Goal: Information Seeking & Learning: Learn about a topic

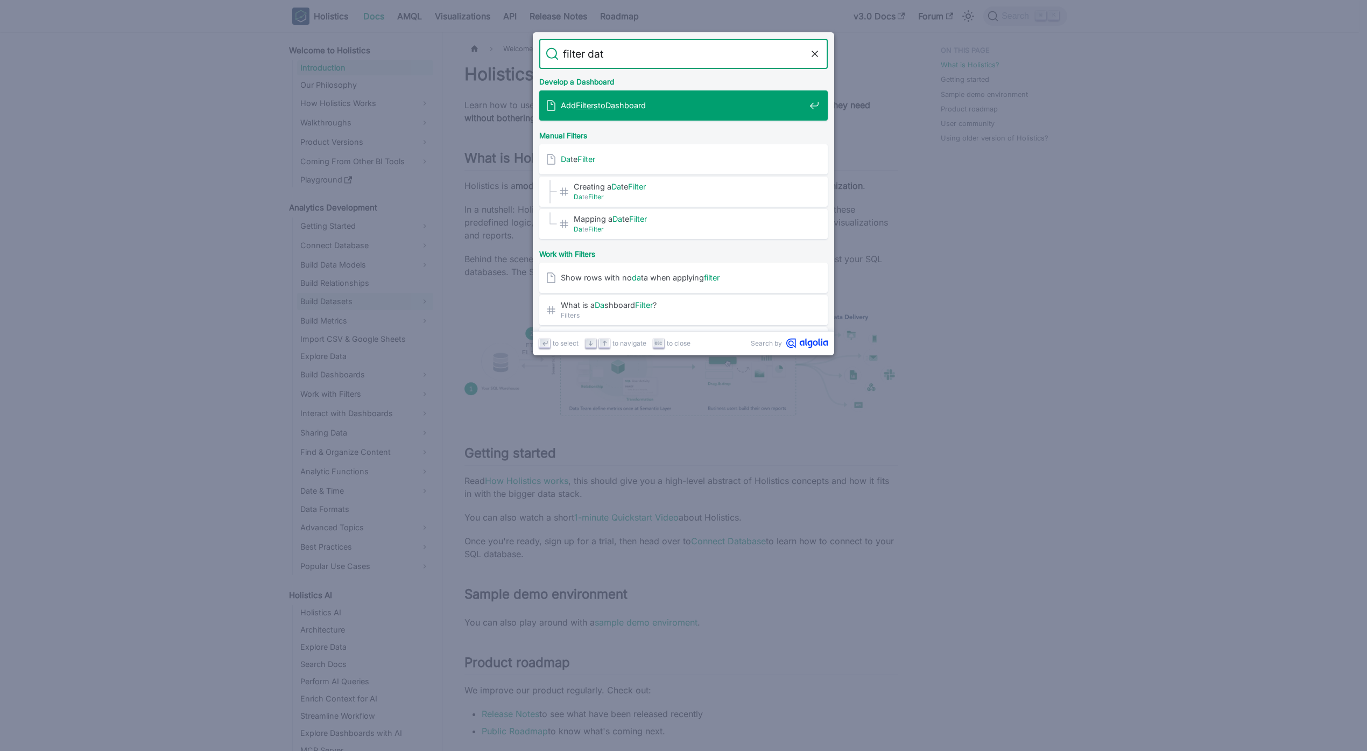
type input "filter data"
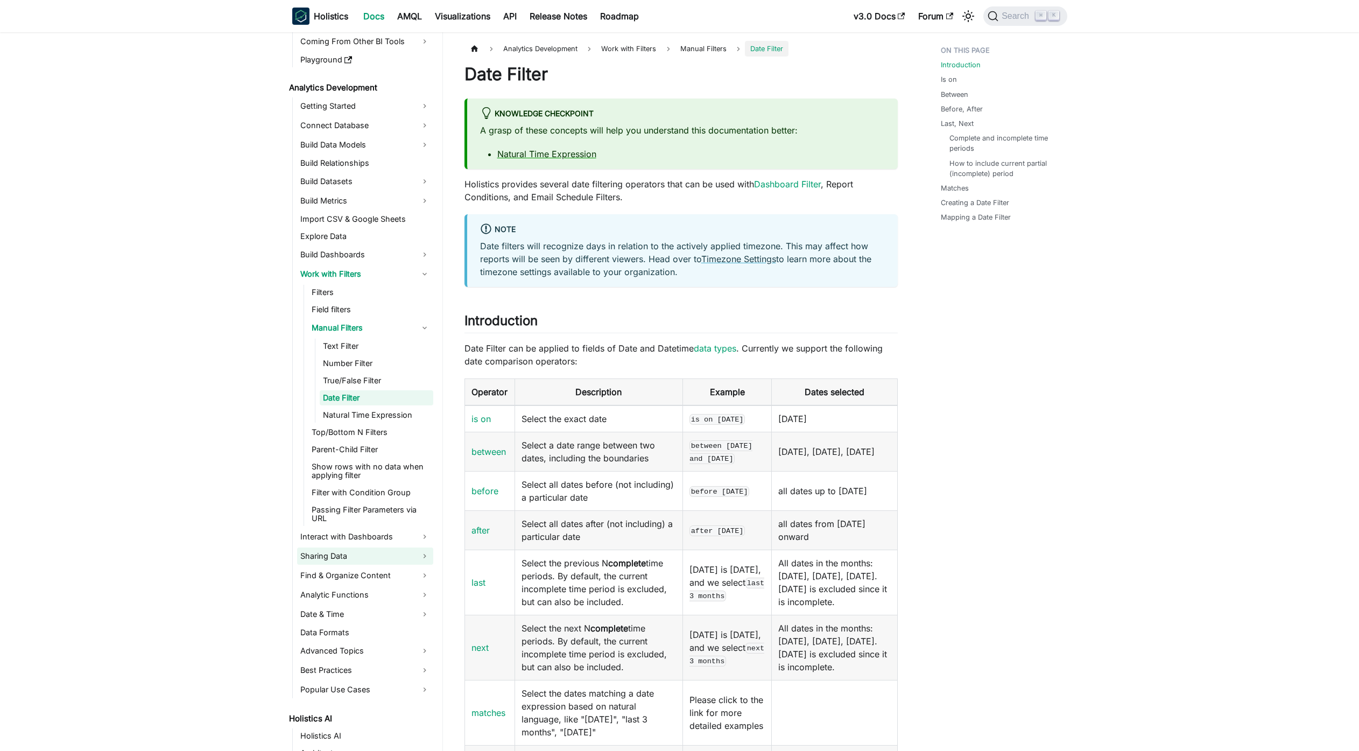
scroll to position [129, 0]
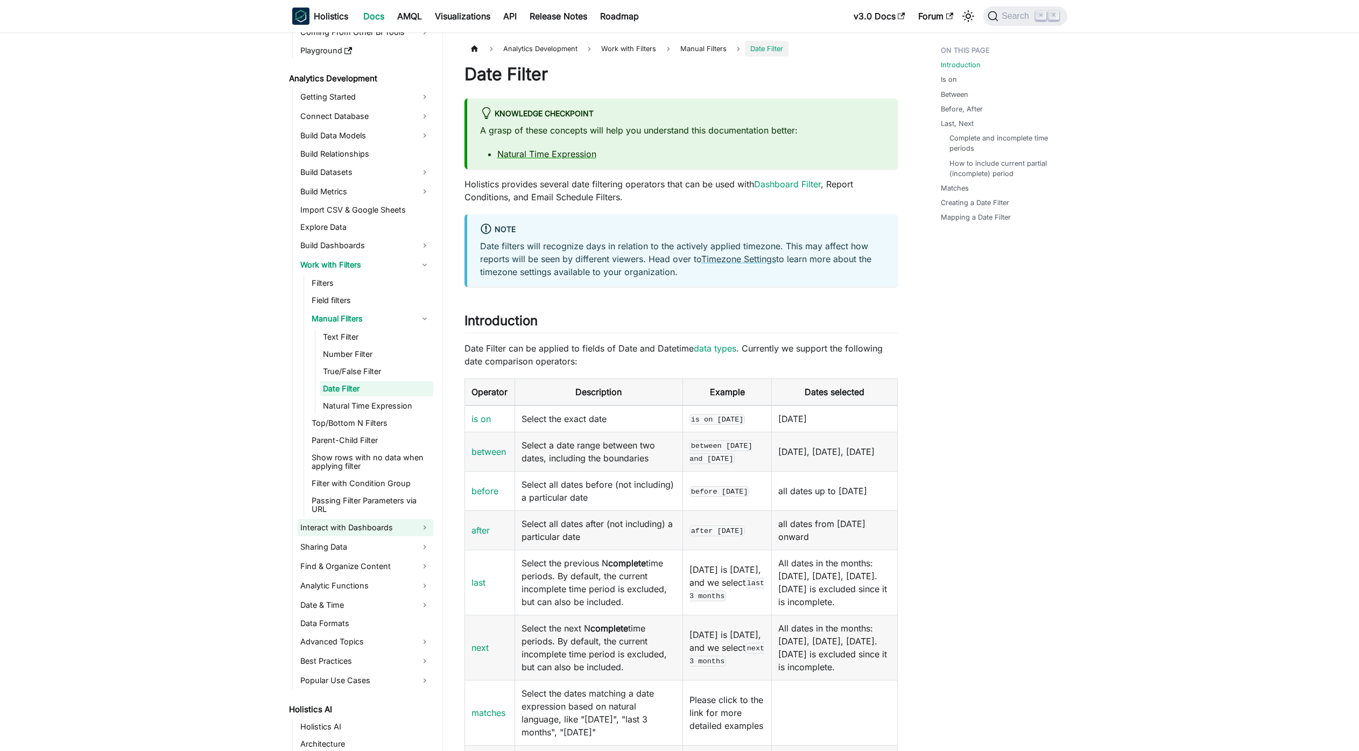
click at [364, 522] on link "Interact with Dashboards" at bounding box center [365, 527] width 136 height 17
click at [387, 549] on link "Manage Dashboard" at bounding box center [370, 545] width 125 height 15
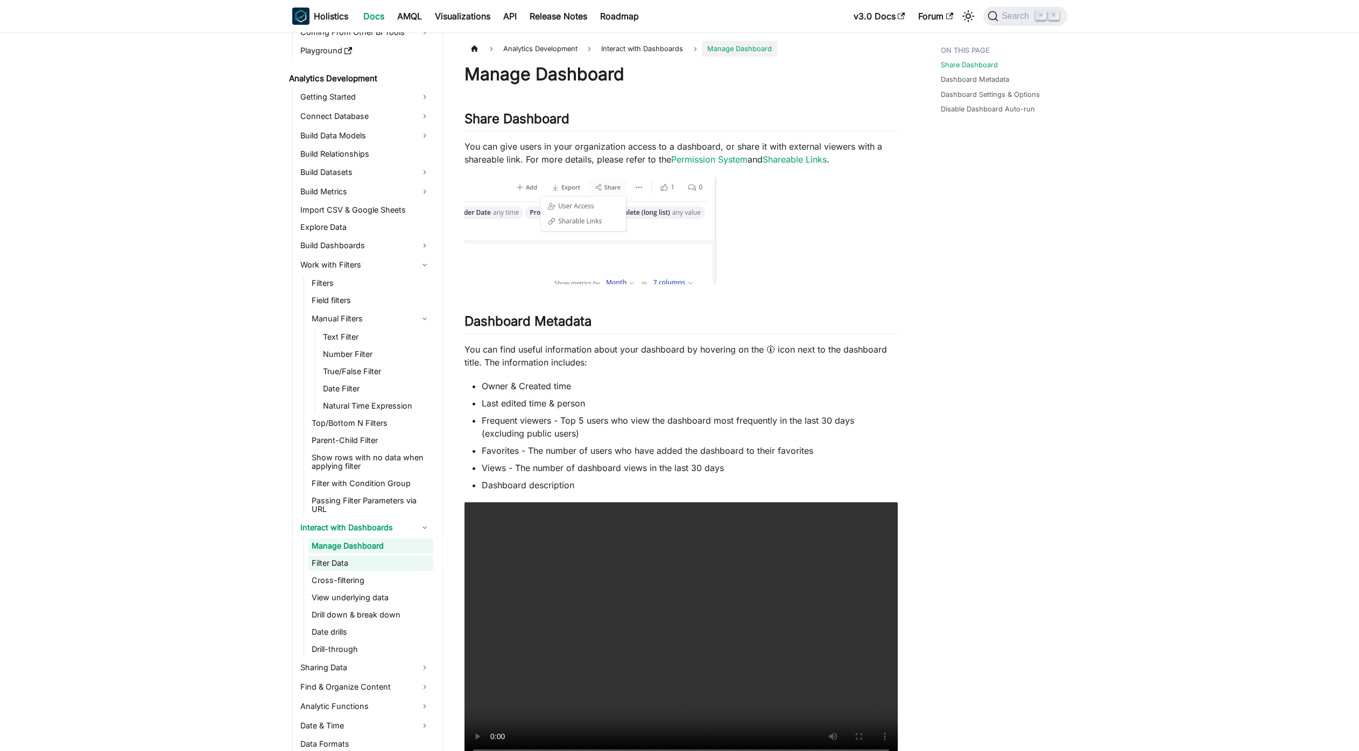
click at [386, 562] on link "Filter Data" at bounding box center [370, 563] width 125 height 15
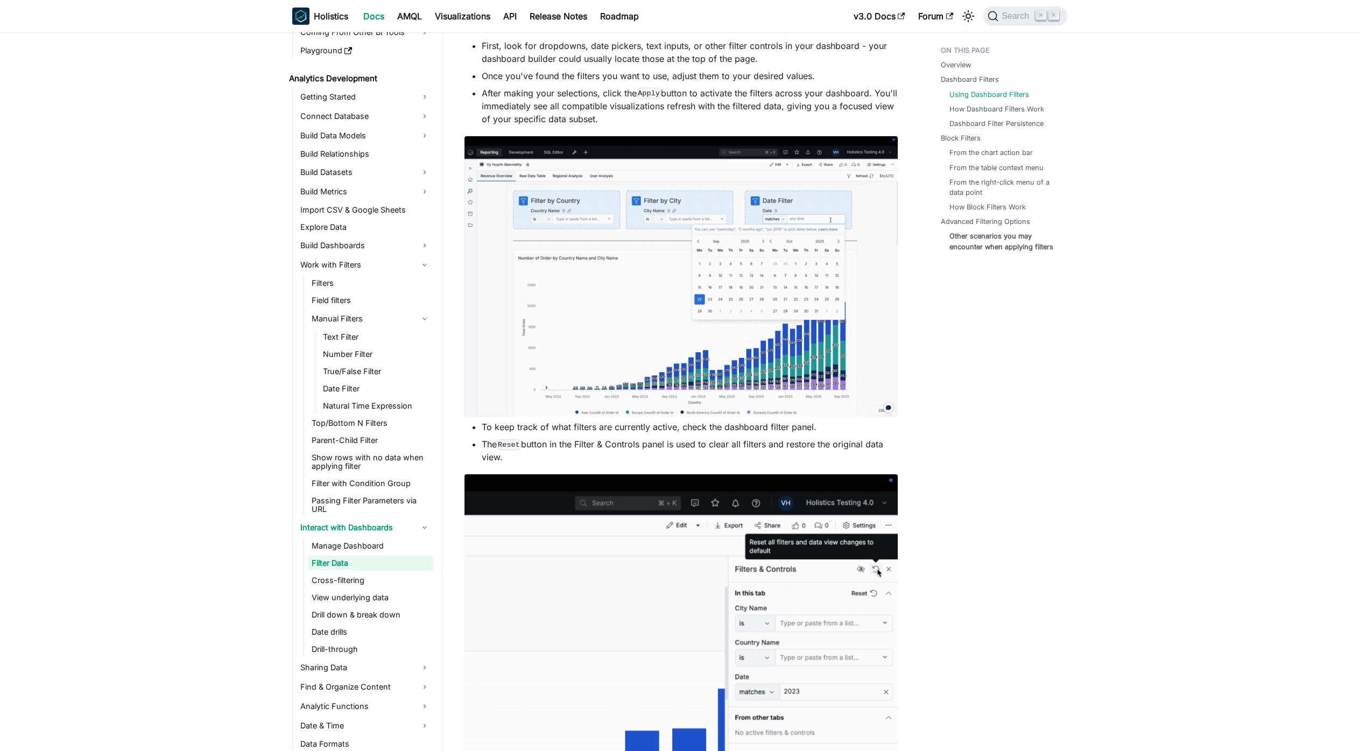
scroll to position [454, 0]
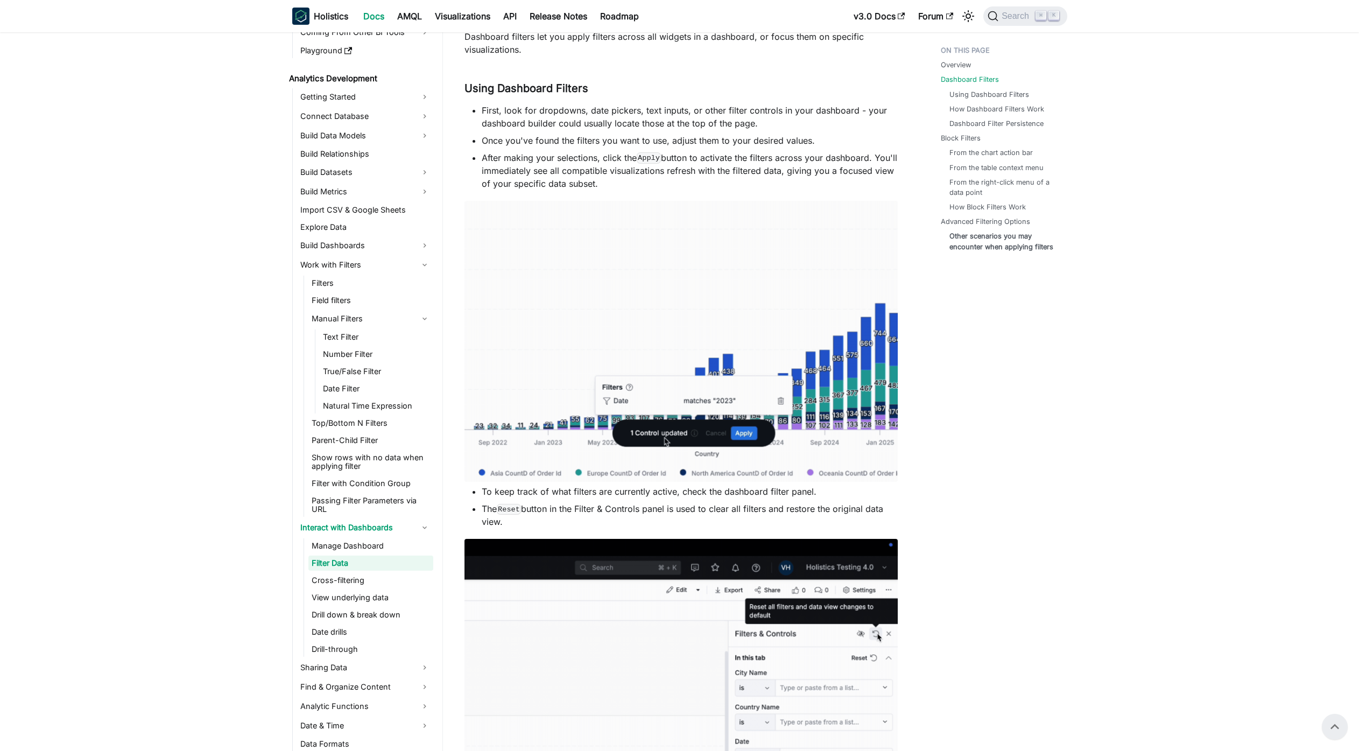
scroll to position [196, 0]
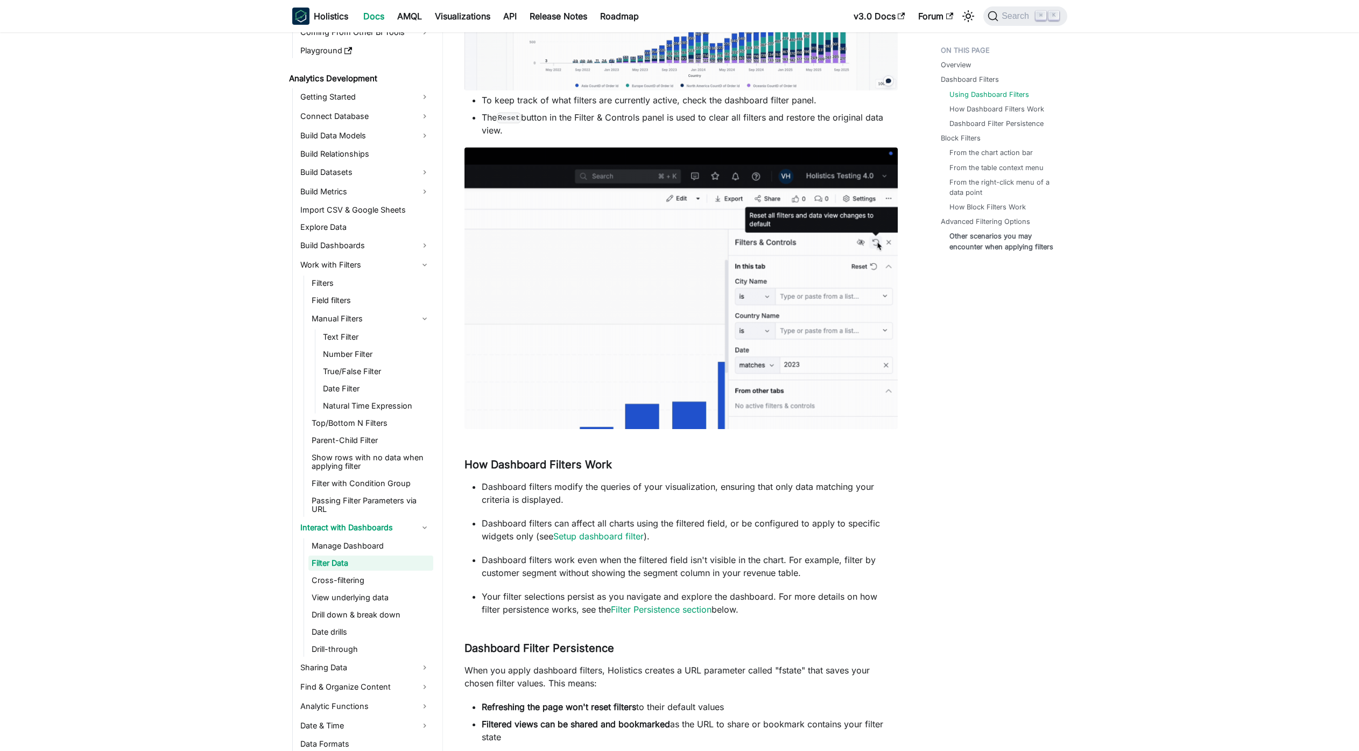
scroll to position [798, 0]
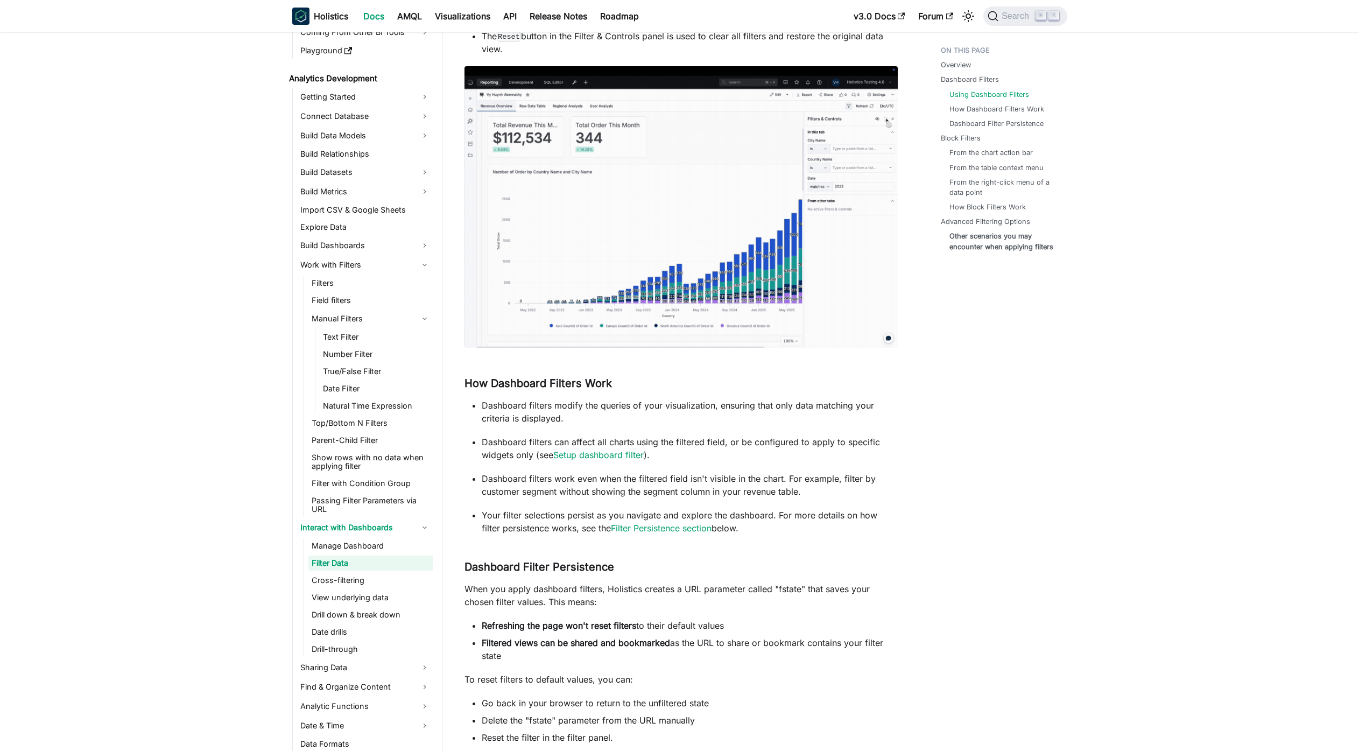
click at [808, 408] on p "Dashboard filters modify the queries of your visualization, ensuring that only …" at bounding box center [690, 412] width 416 height 26
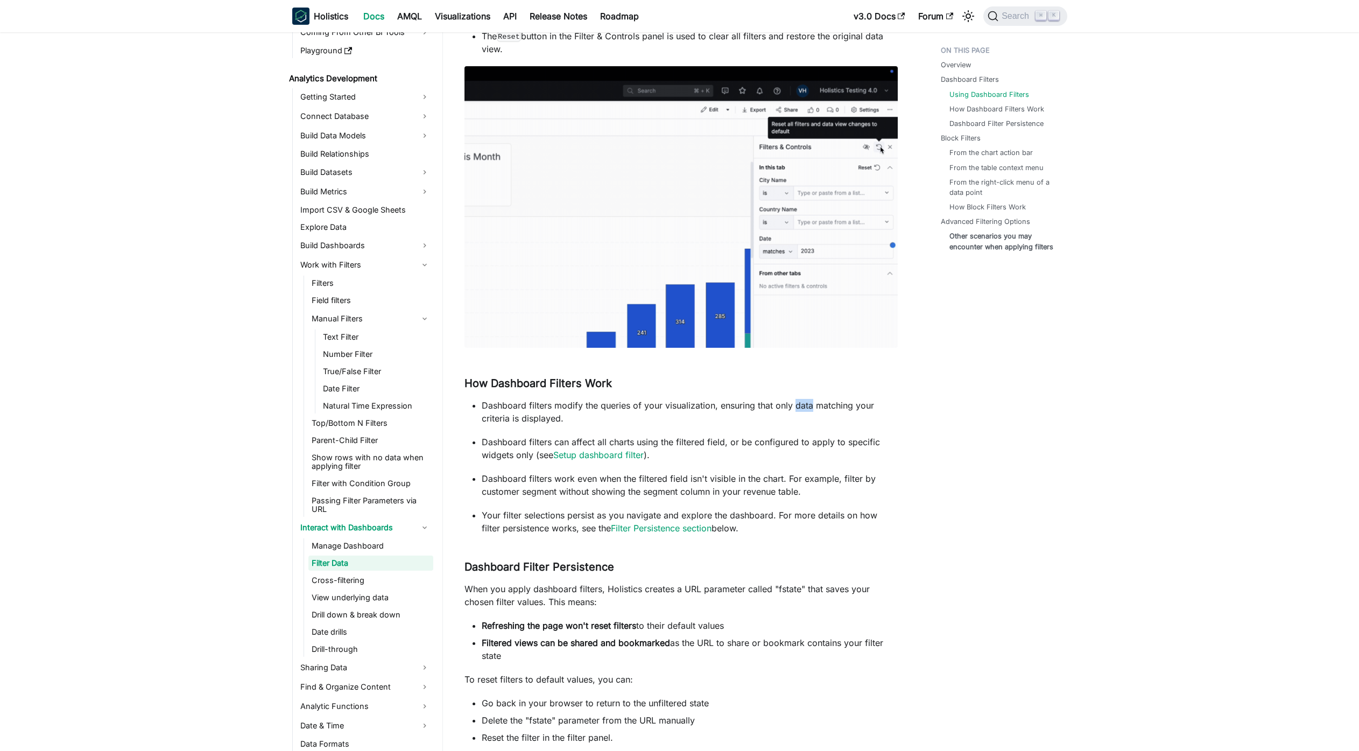
click at [808, 408] on p "Dashboard filters modify the queries of your visualization, ensuring that only …" at bounding box center [690, 412] width 416 height 26
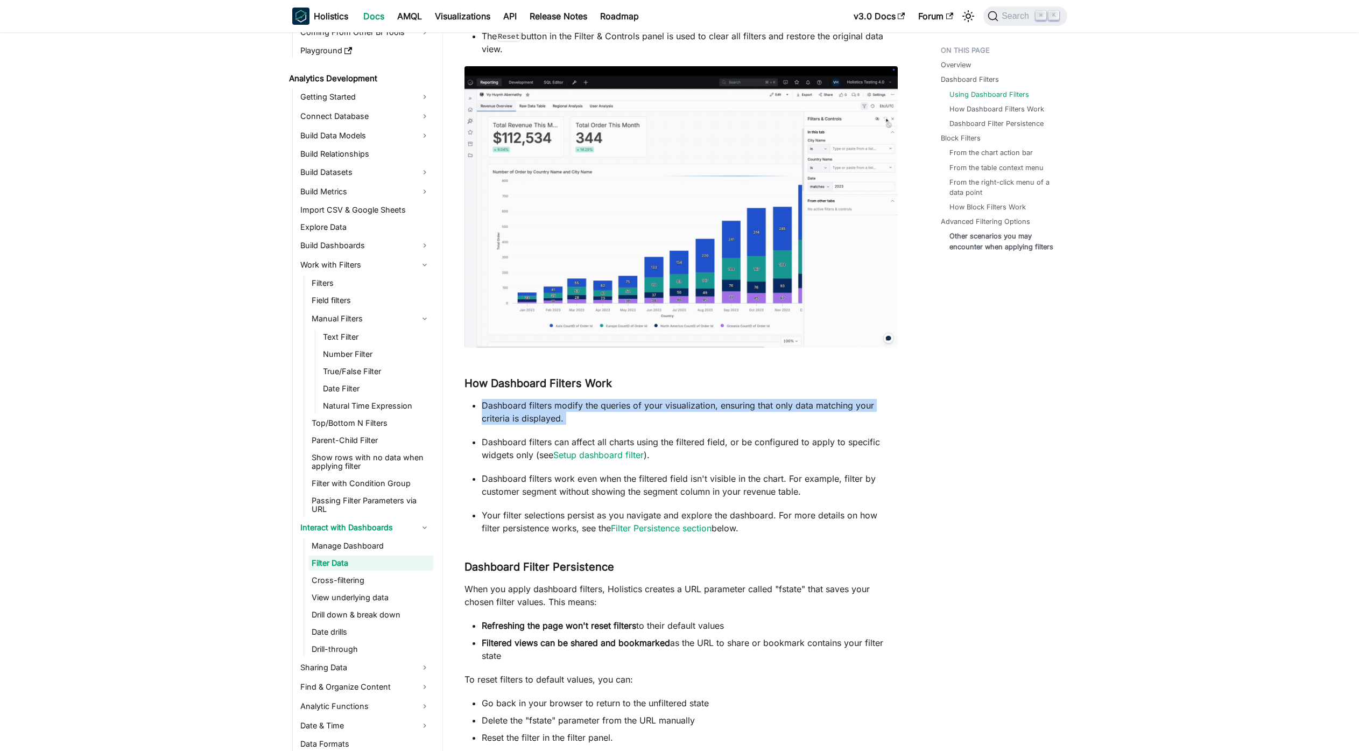
click at [808, 408] on p "Dashboard filters modify the queries of your visualization, ensuring that only …" at bounding box center [690, 412] width 416 height 26
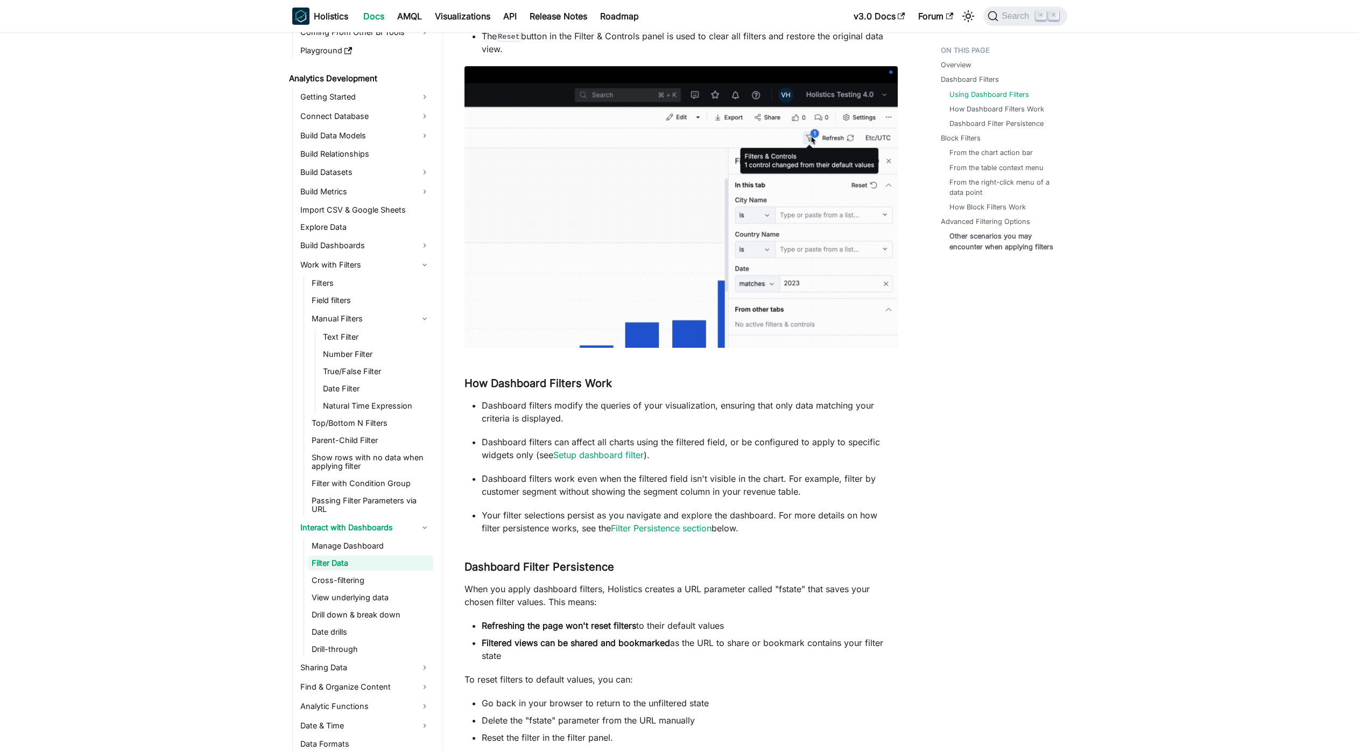
click at [888, 440] on p "Dashboard filters can affect all charts using the filtered field, or be configu…" at bounding box center [690, 449] width 416 height 26
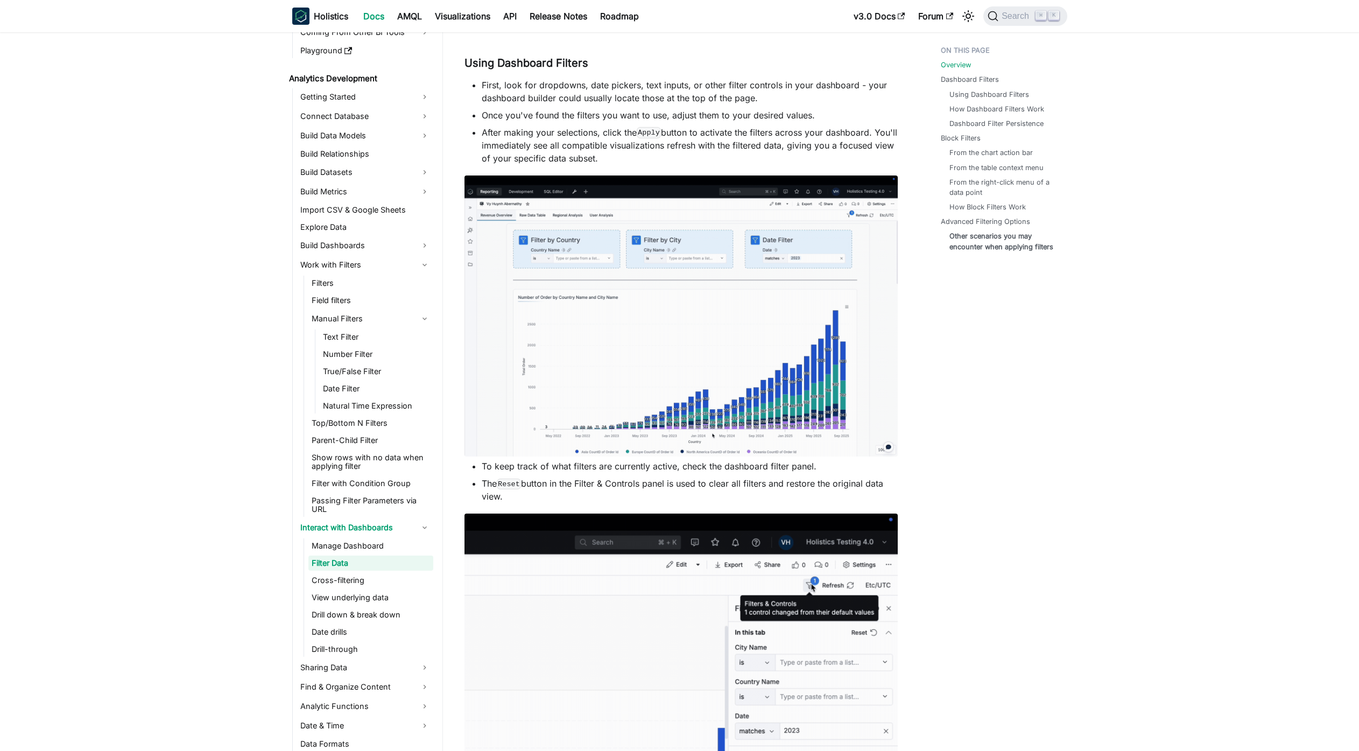
scroll to position [0, 0]
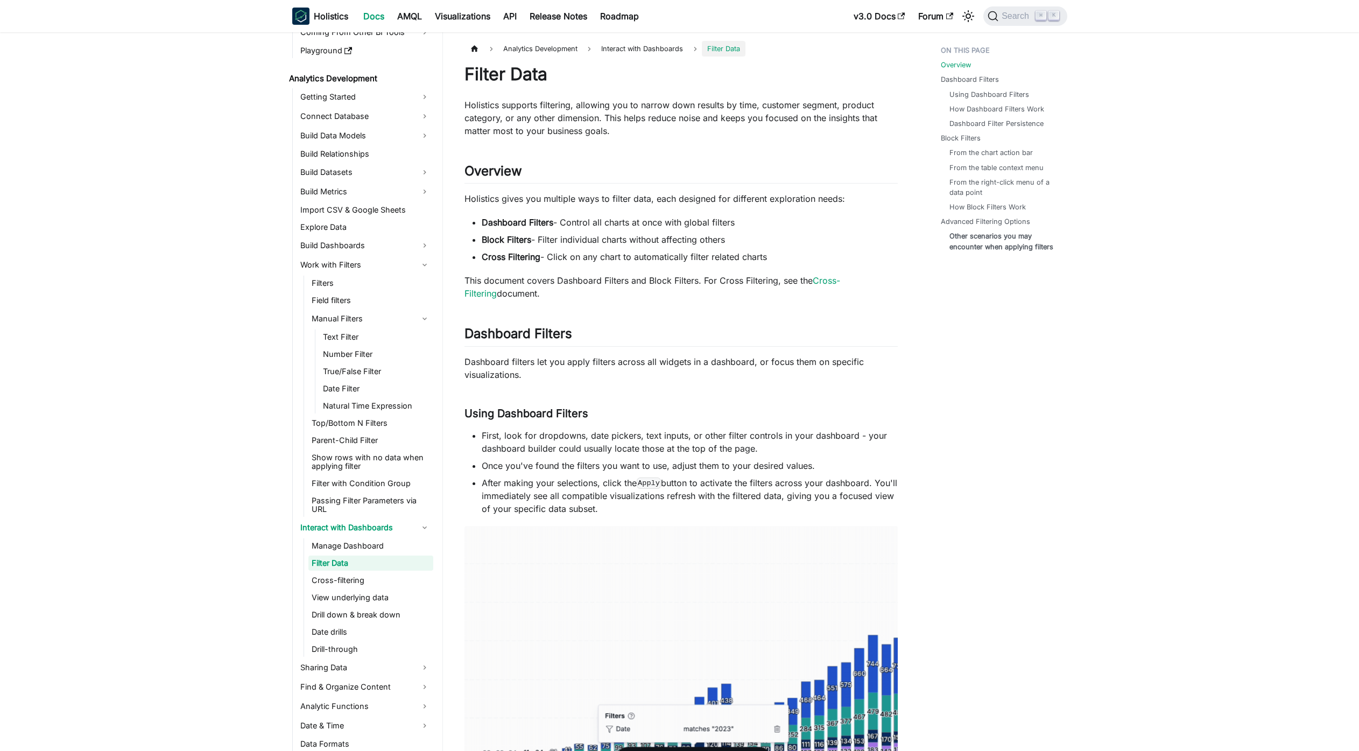
click at [975, 88] on li "Dashboard Filters Using Dashboard Filters How Dashboard Filters Work Dashboard …" at bounding box center [1001, 101] width 120 height 54
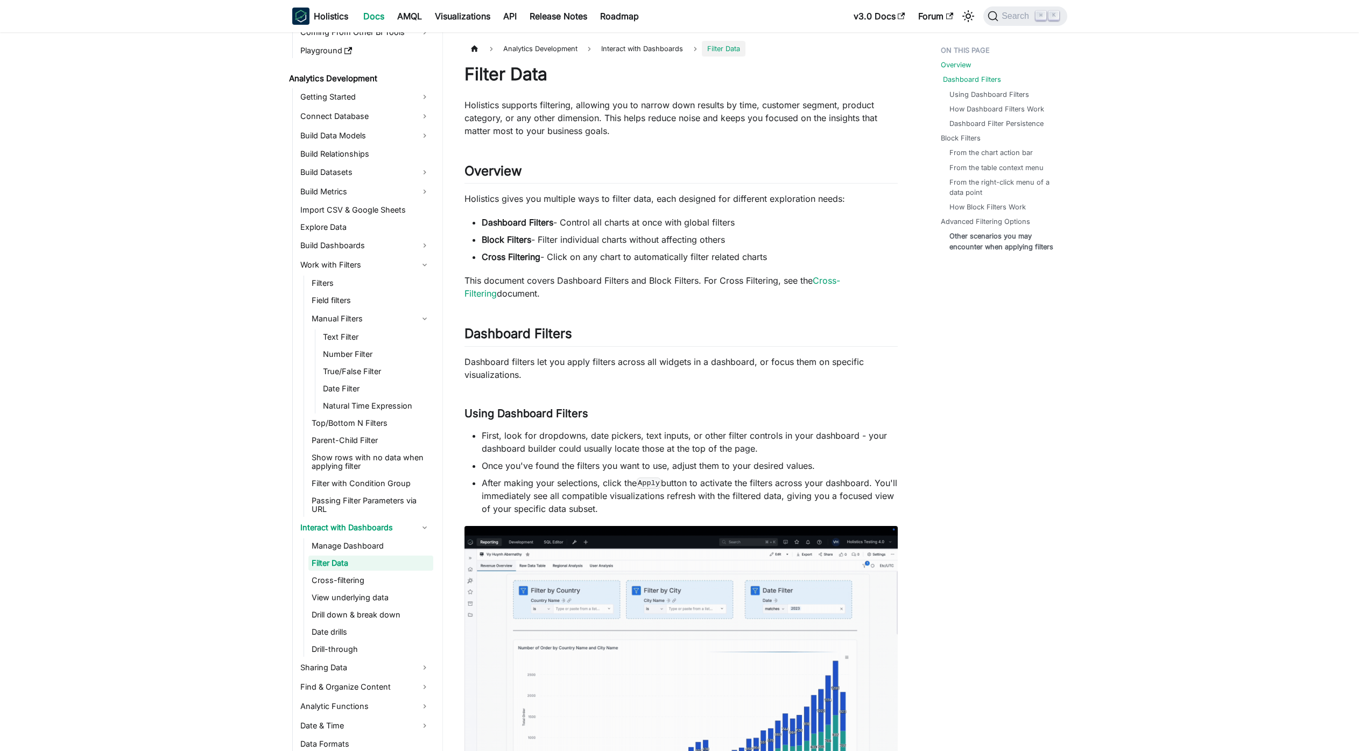
click at [965, 79] on link "Dashboard Filters" at bounding box center [972, 79] width 58 height 10
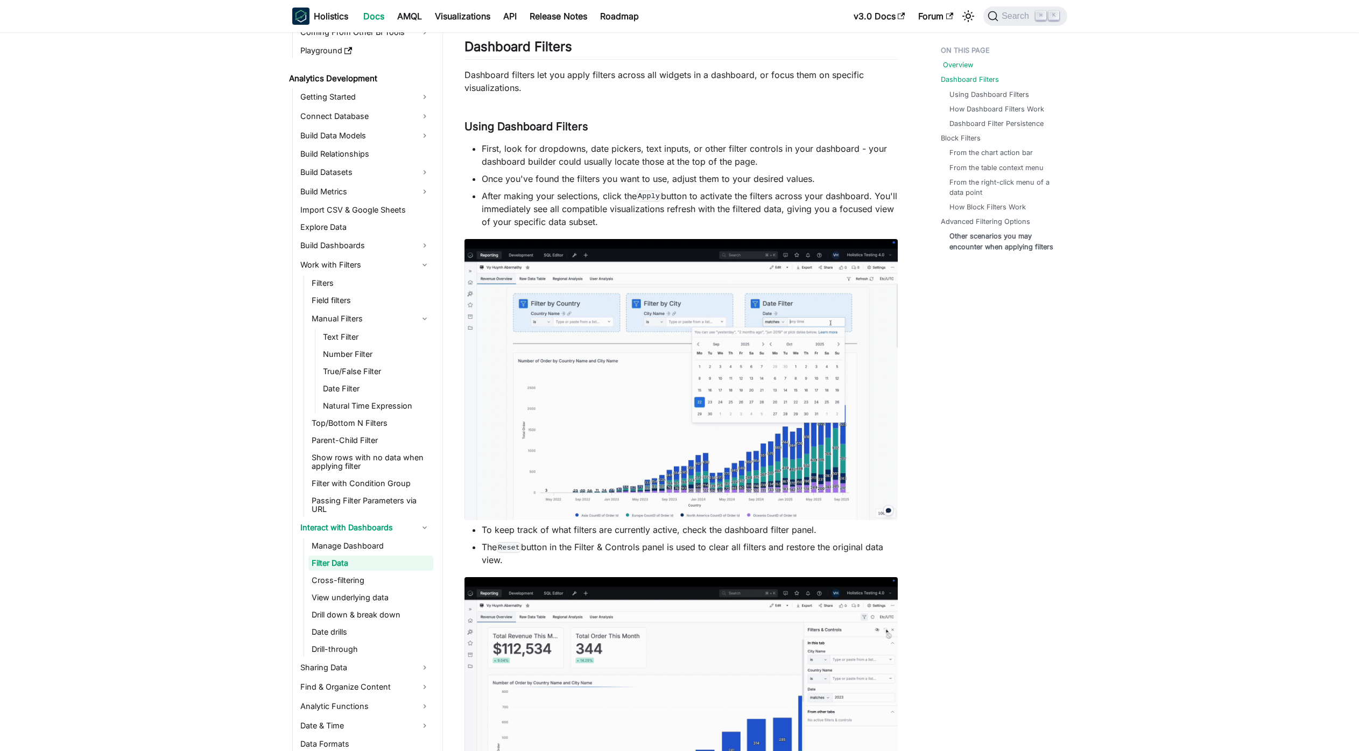
scroll to position [125, 0]
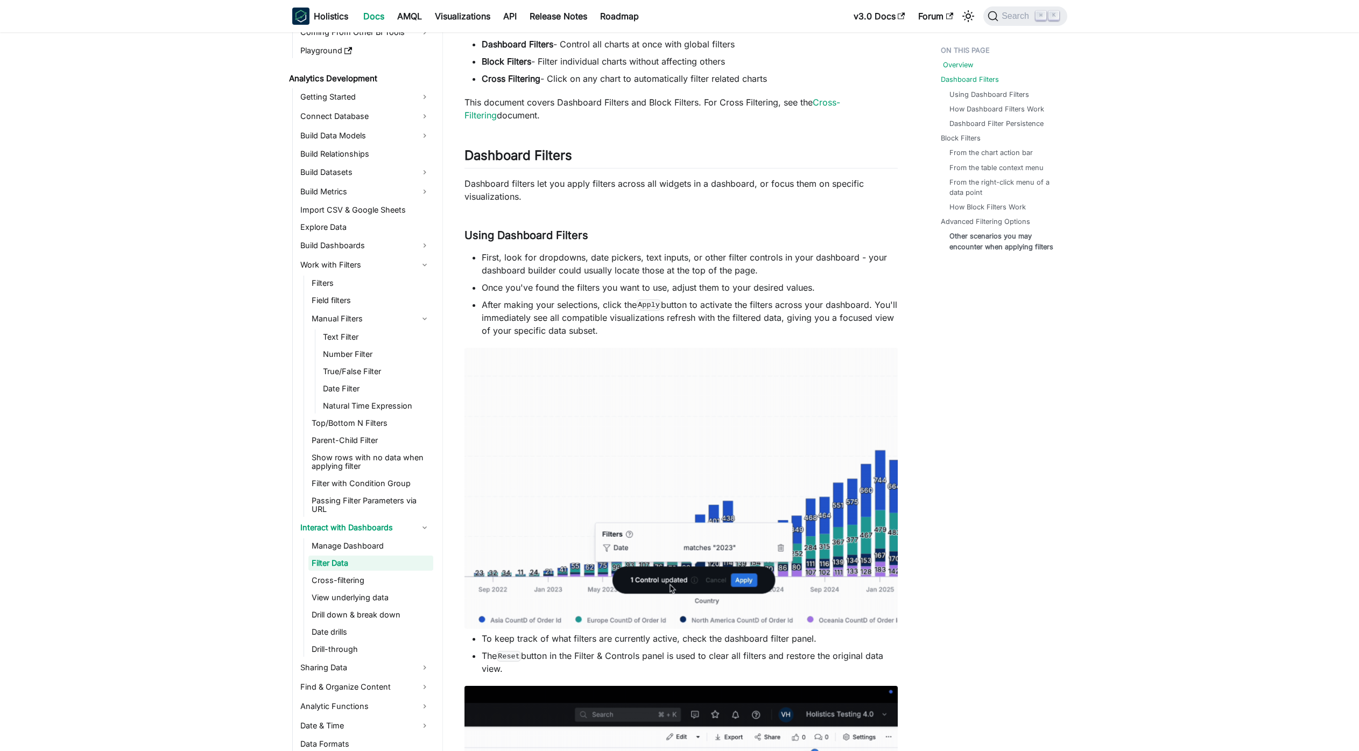
click at [962, 65] on link "Overview" at bounding box center [958, 65] width 30 height 10
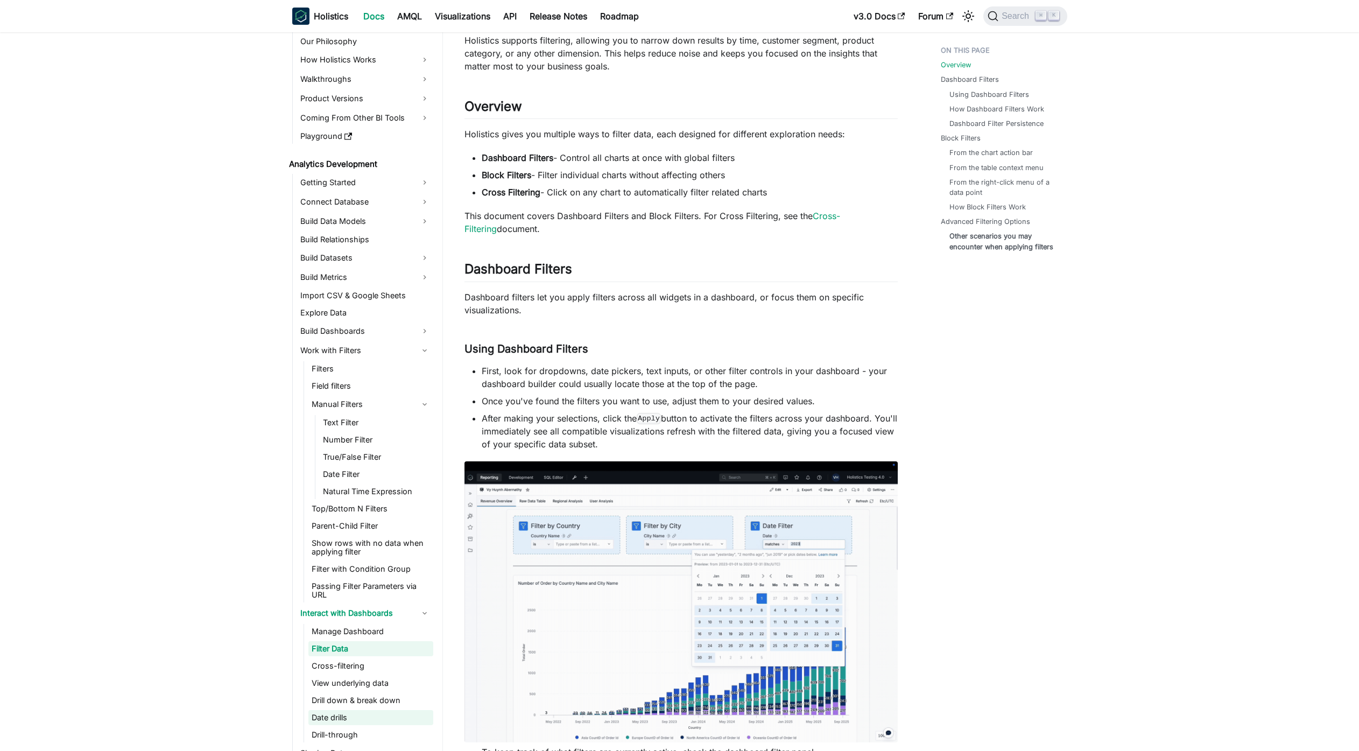
scroll to position [65, 0]
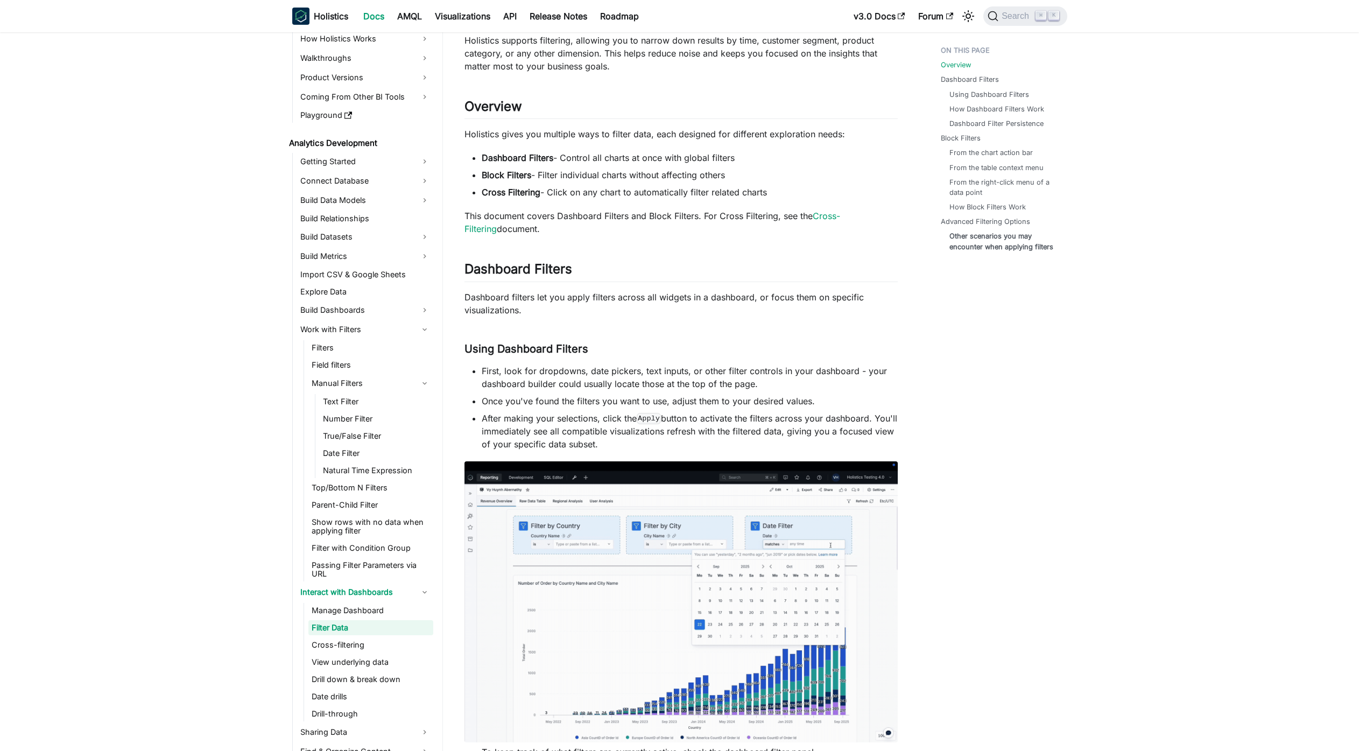
click at [347, 622] on link "Filter Data" at bounding box center [370, 627] width 125 height 15
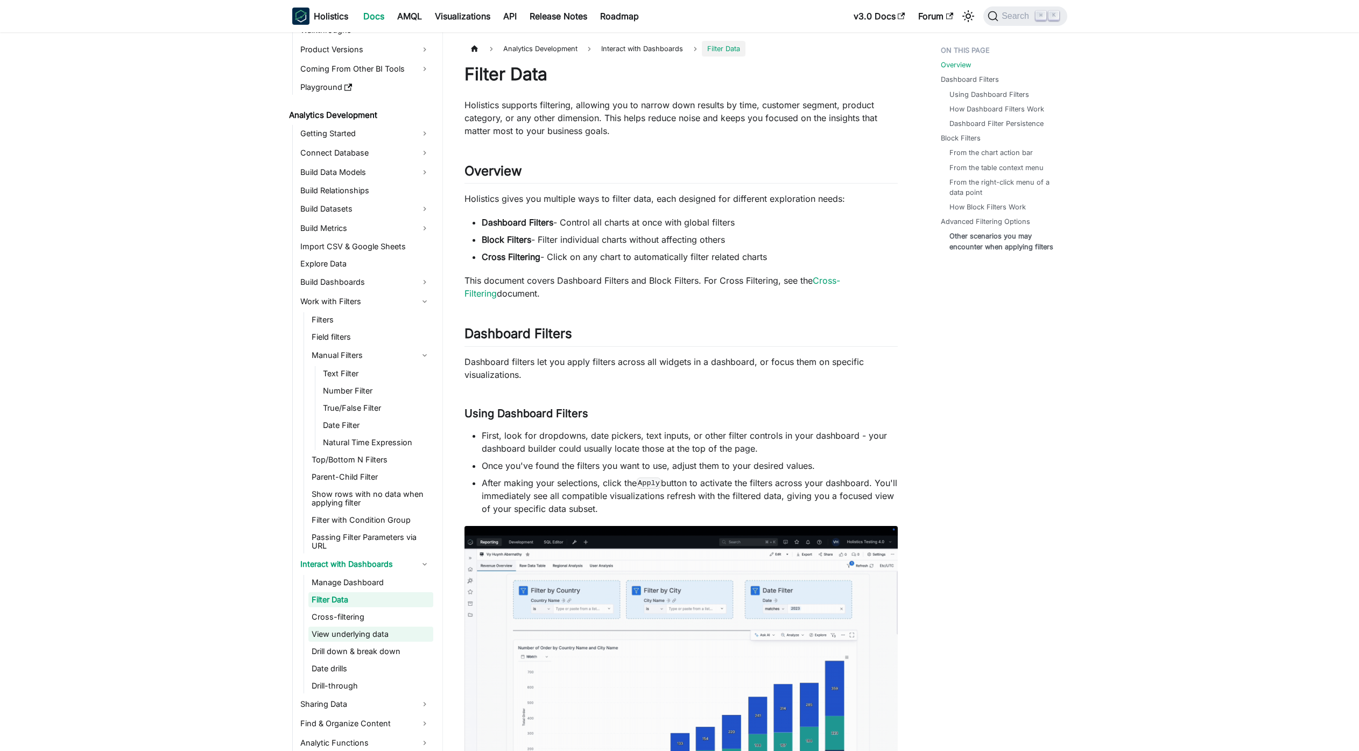
click at [363, 635] on link "View underlying data" at bounding box center [370, 634] width 125 height 15
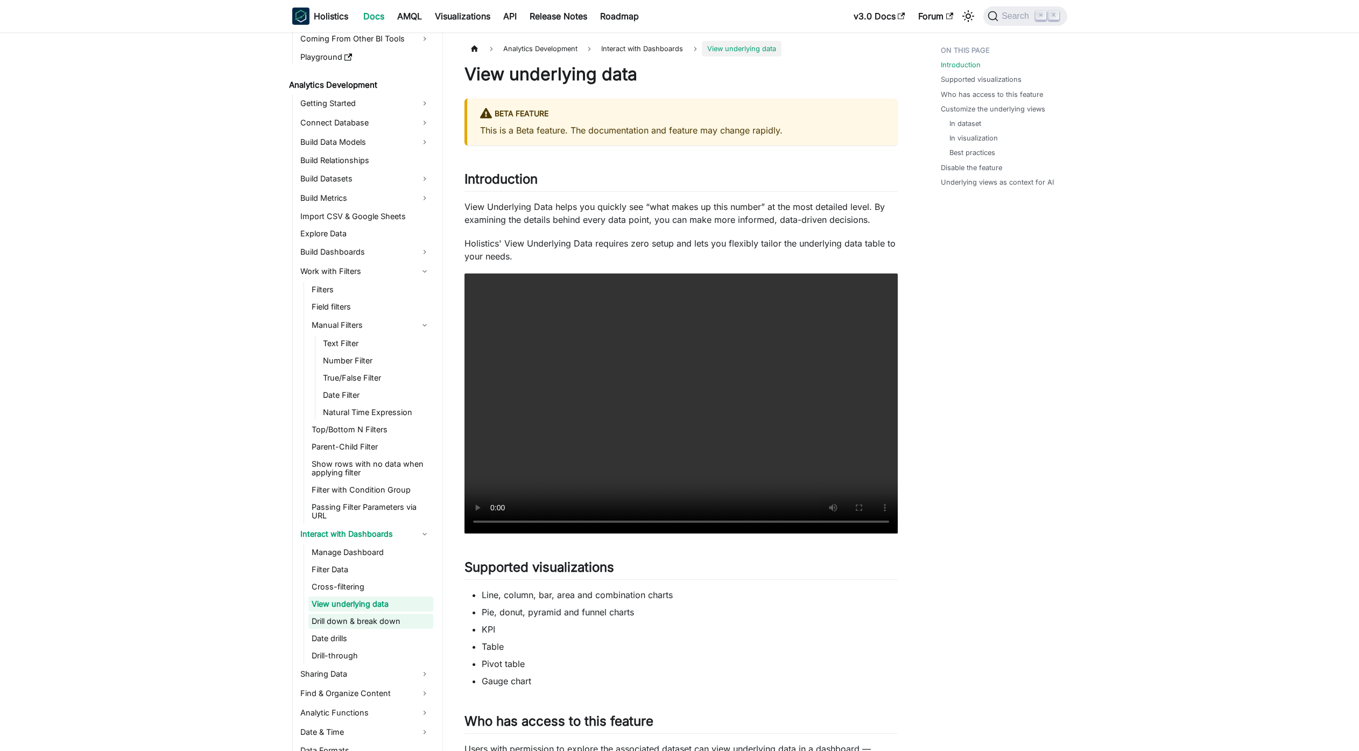
click at [378, 650] on link "Drill-through" at bounding box center [370, 655] width 125 height 15
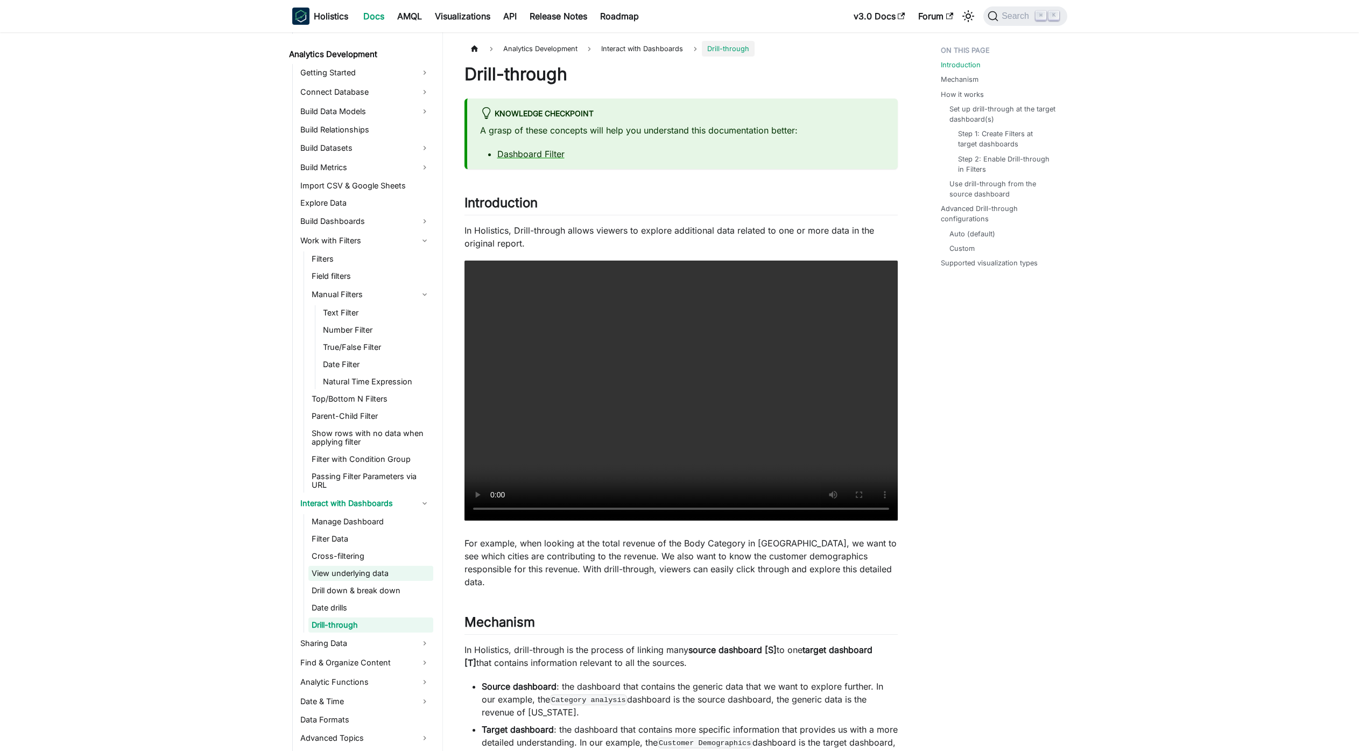
scroll to position [179, 0]
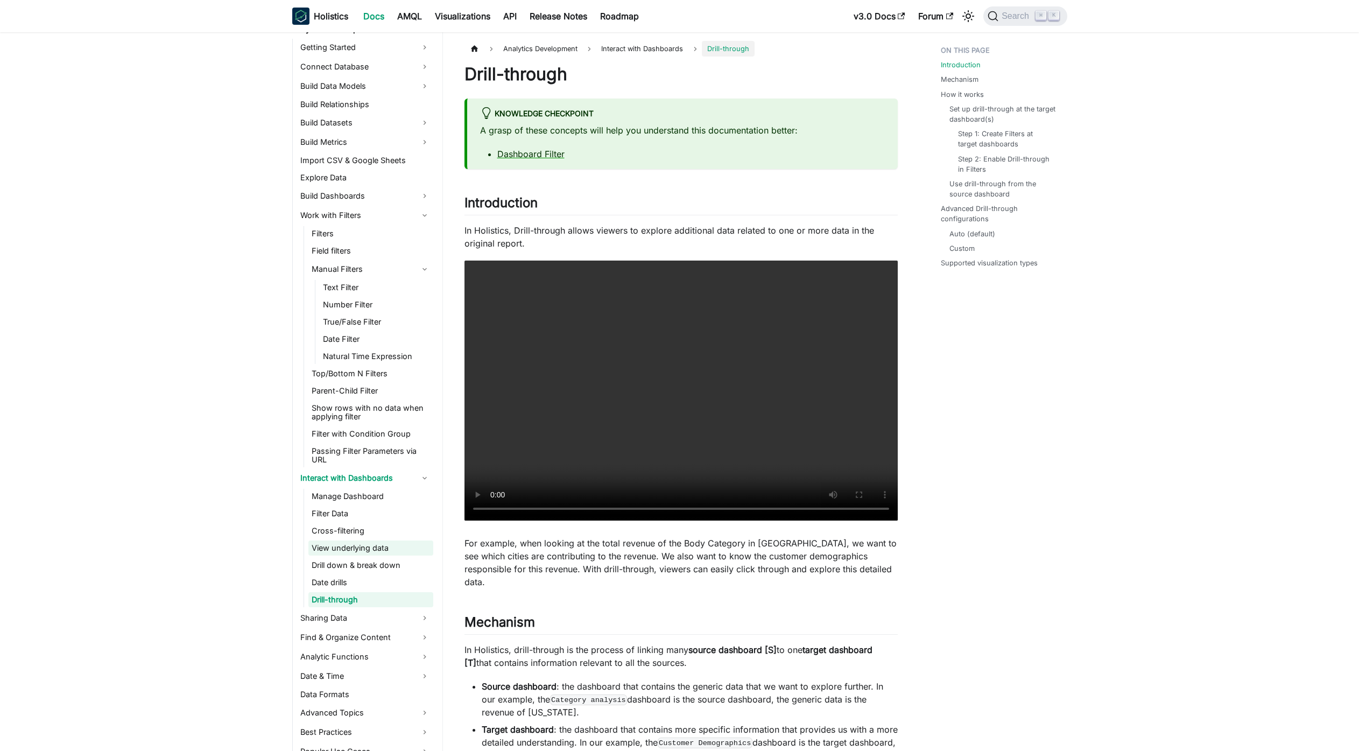
click at [356, 558] on link "Drill down & break down" at bounding box center [370, 565] width 125 height 15
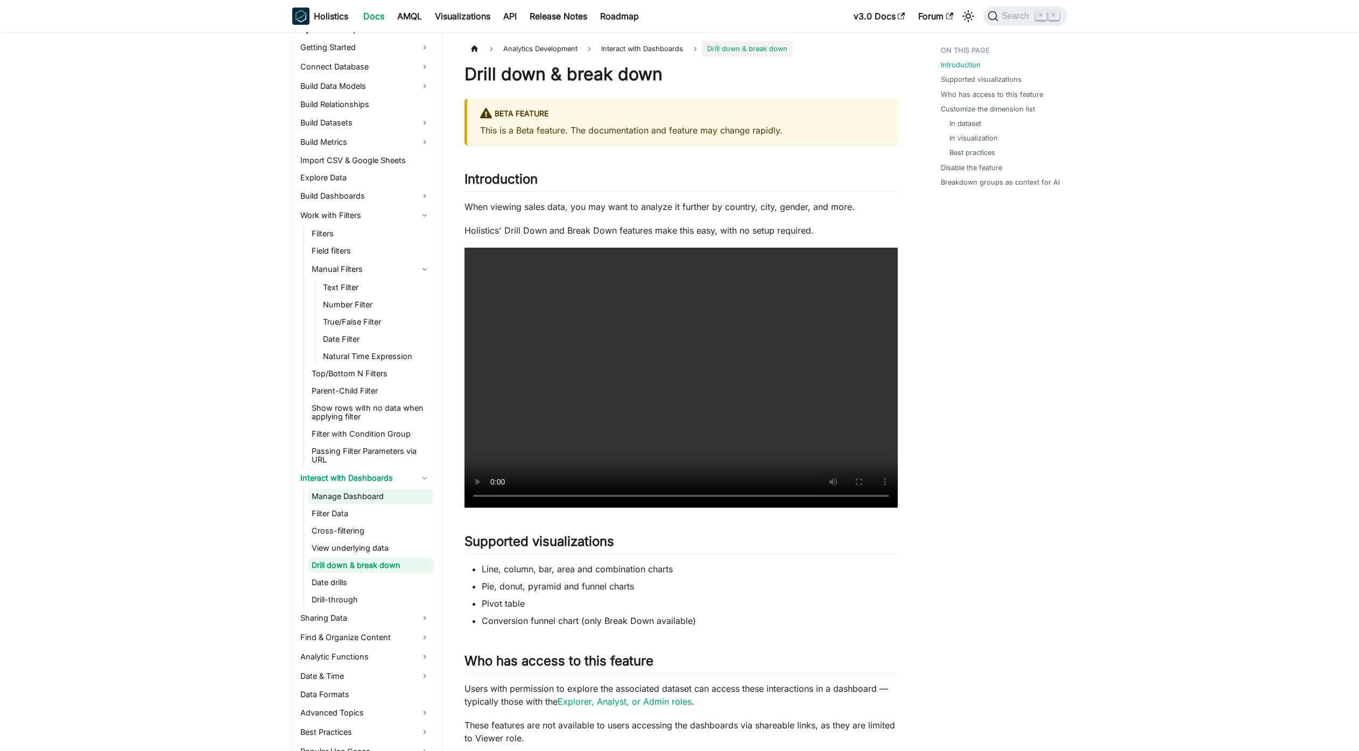
click at [342, 500] on link "Manage Dashboard" at bounding box center [370, 496] width 125 height 15
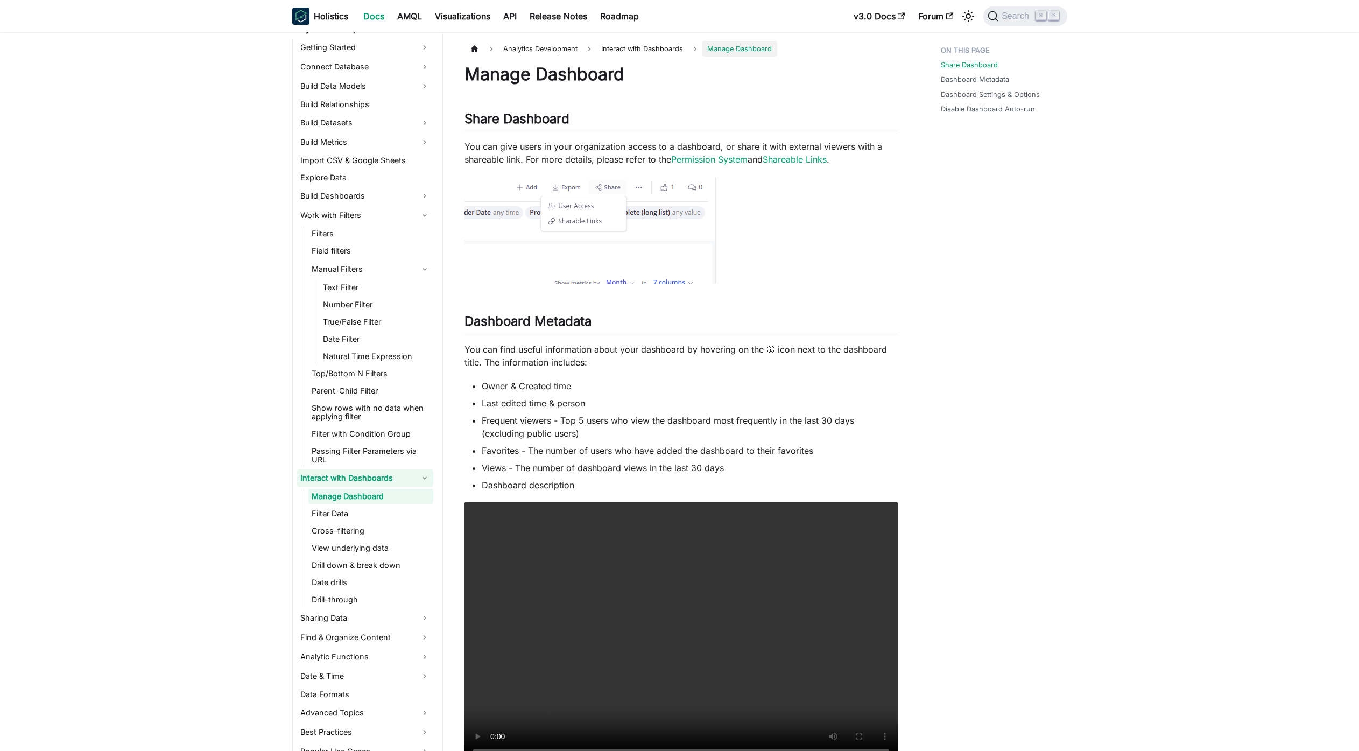
click at [366, 481] on link "Interact with Dashboards" at bounding box center [365, 477] width 136 height 17
click at [349, 480] on link "Interact with Dashboards" at bounding box center [365, 477] width 136 height 17
click at [373, 504] on ul "Manage Dashboard Filter Data Cross-filtering View underlying data Drill down & …" at bounding box center [369, 548] width 130 height 118
click at [379, 513] on link "Filter Data" at bounding box center [370, 513] width 125 height 15
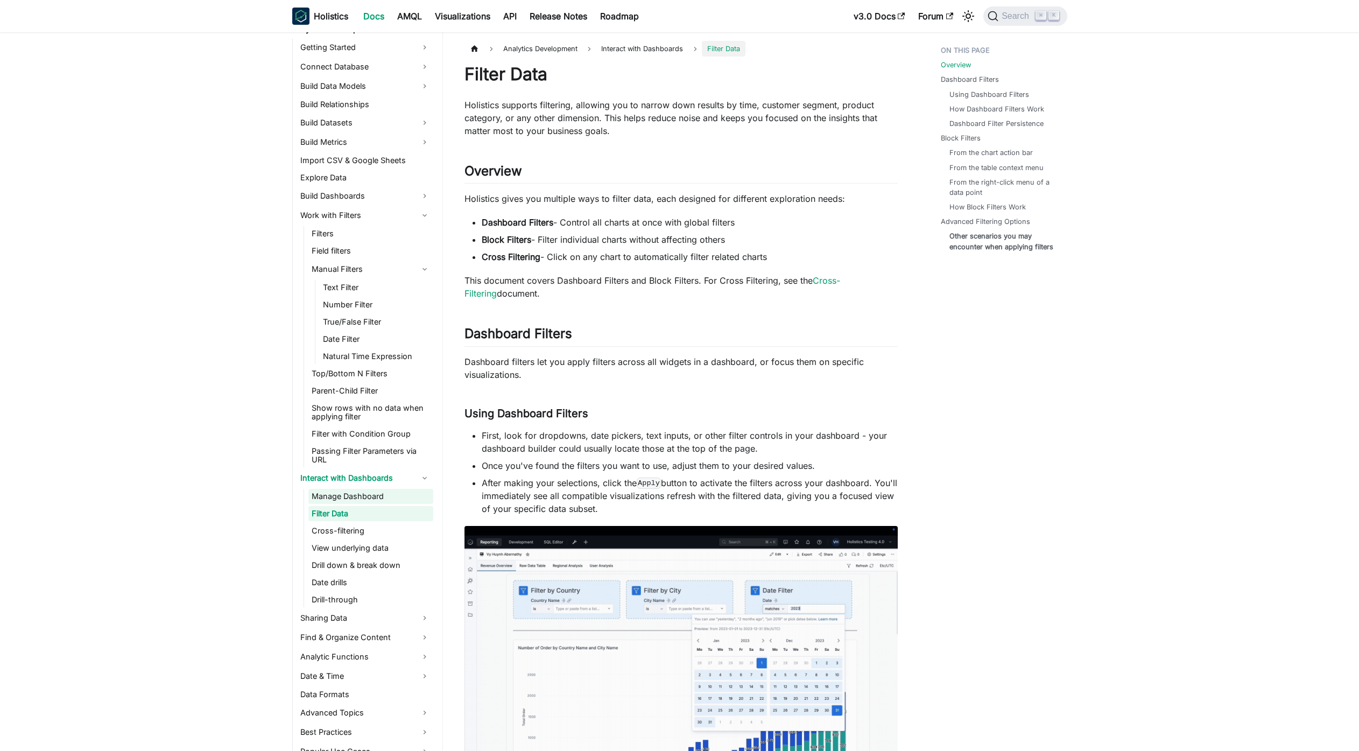
click at [395, 502] on link "Manage Dashboard" at bounding box center [370, 496] width 125 height 15
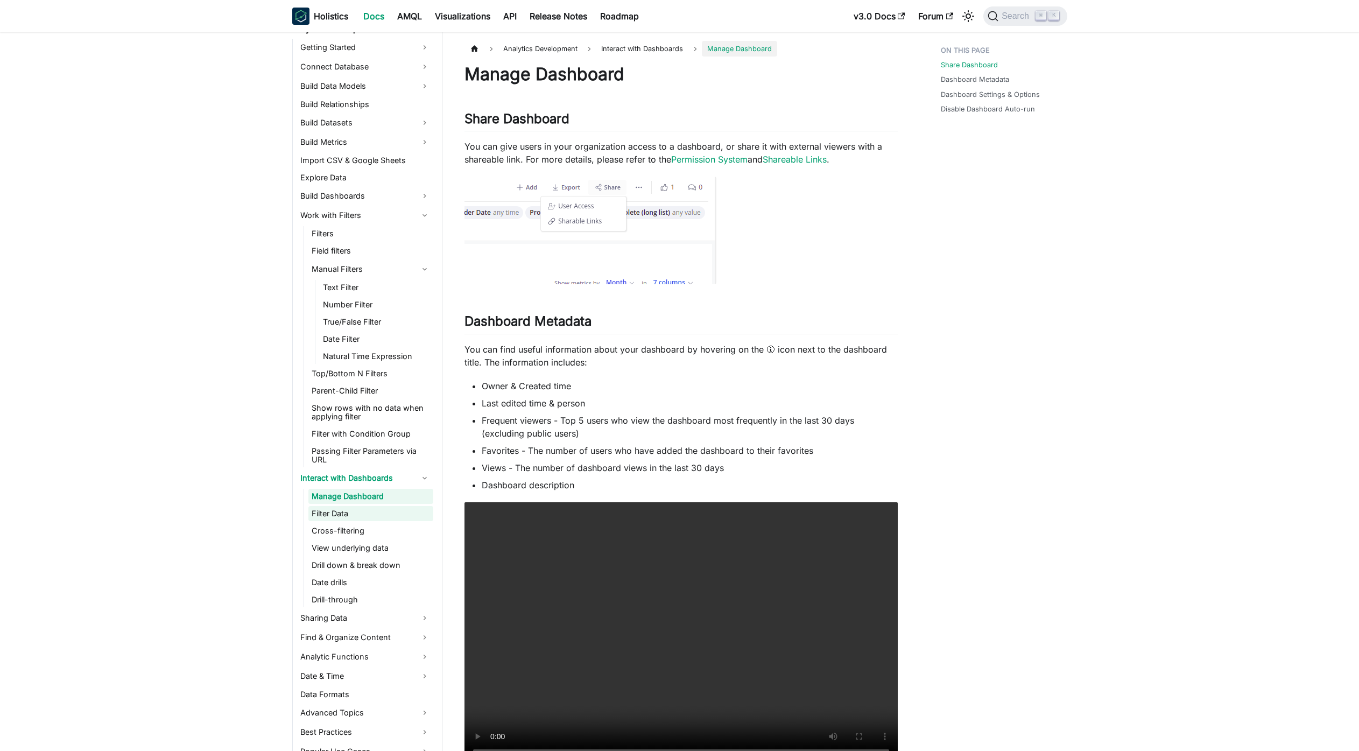
click at [401, 520] on link "Filter Data" at bounding box center [370, 513] width 125 height 15
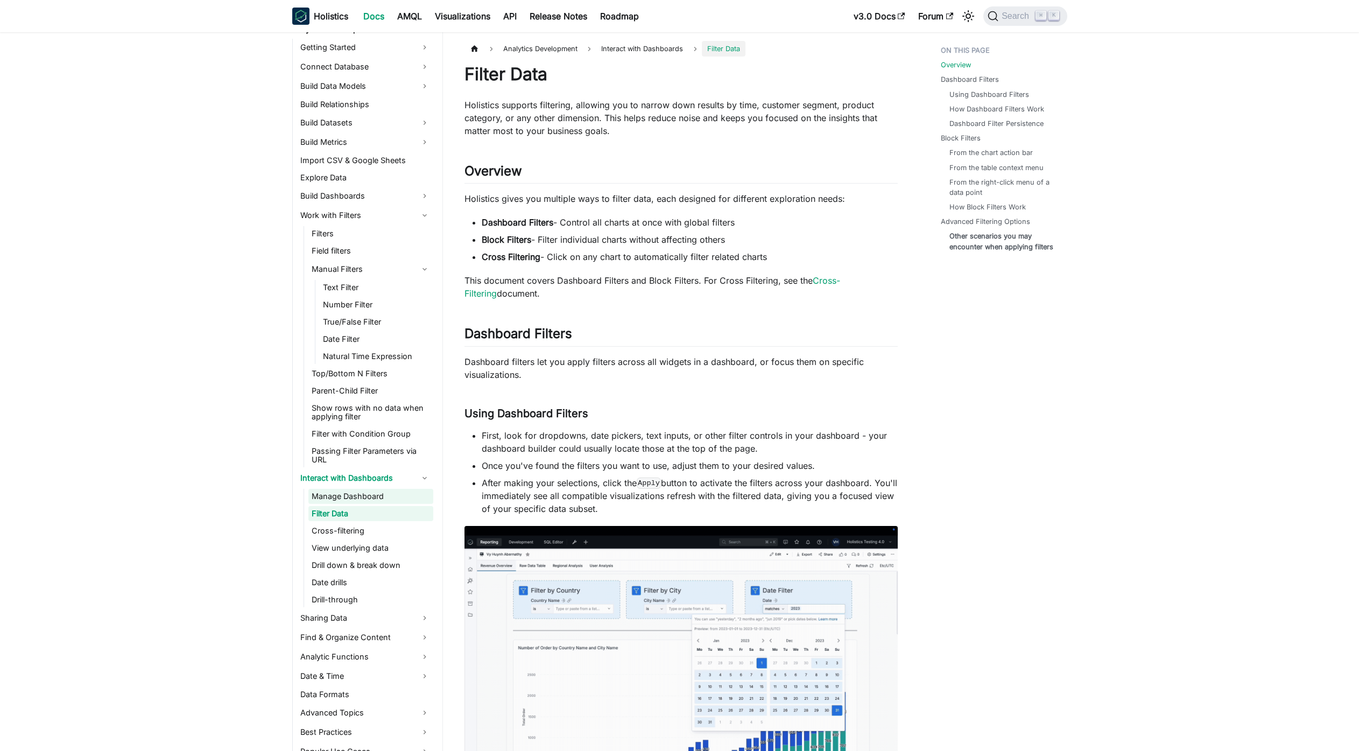
click at [384, 500] on link "Manage Dashboard" at bounding box center [370, 496] width 125 height 15
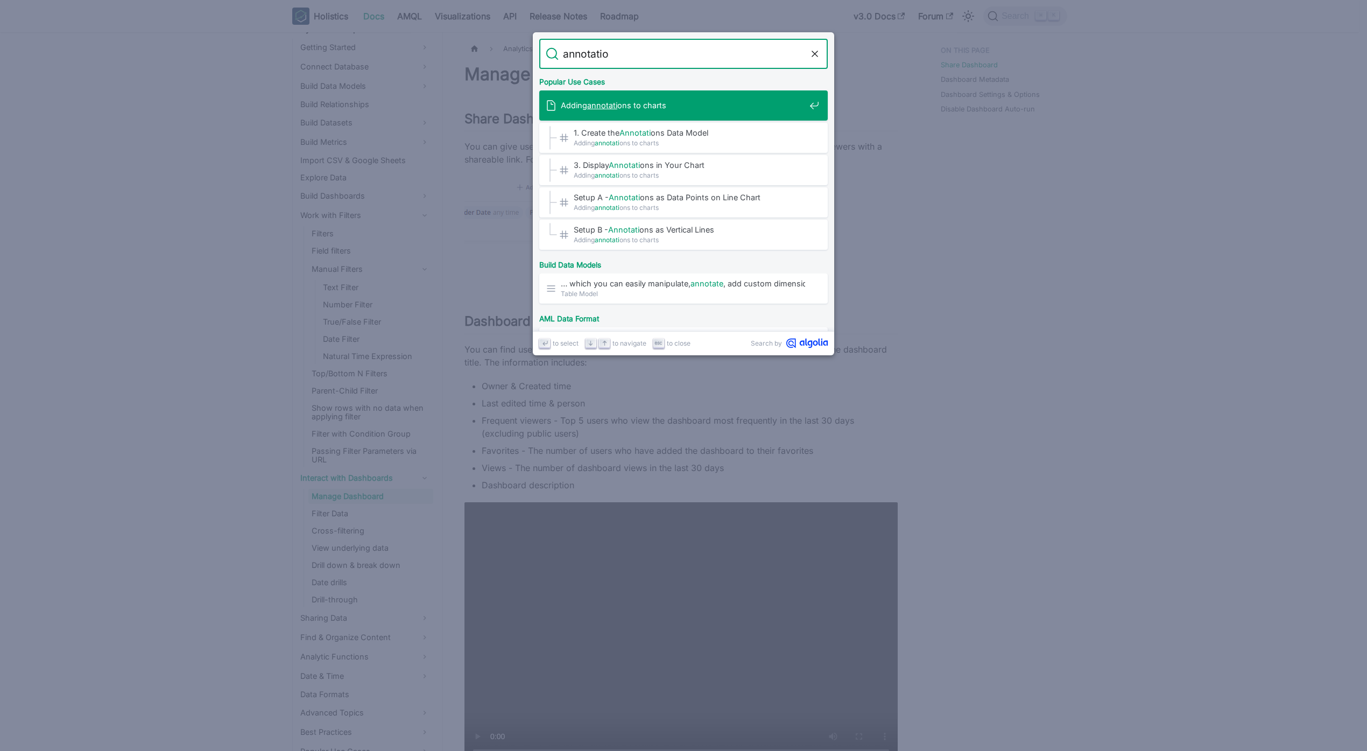
type input "annotation"
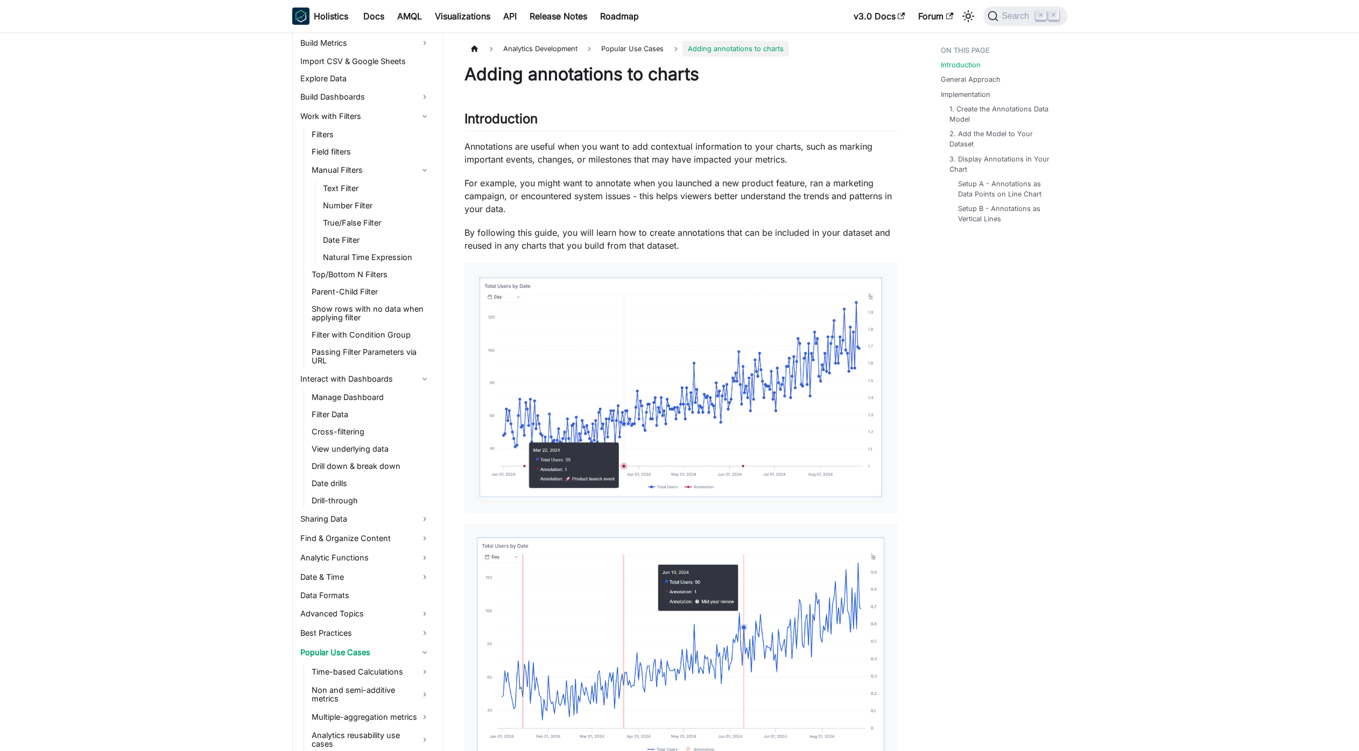
scroll to position [332, 0]
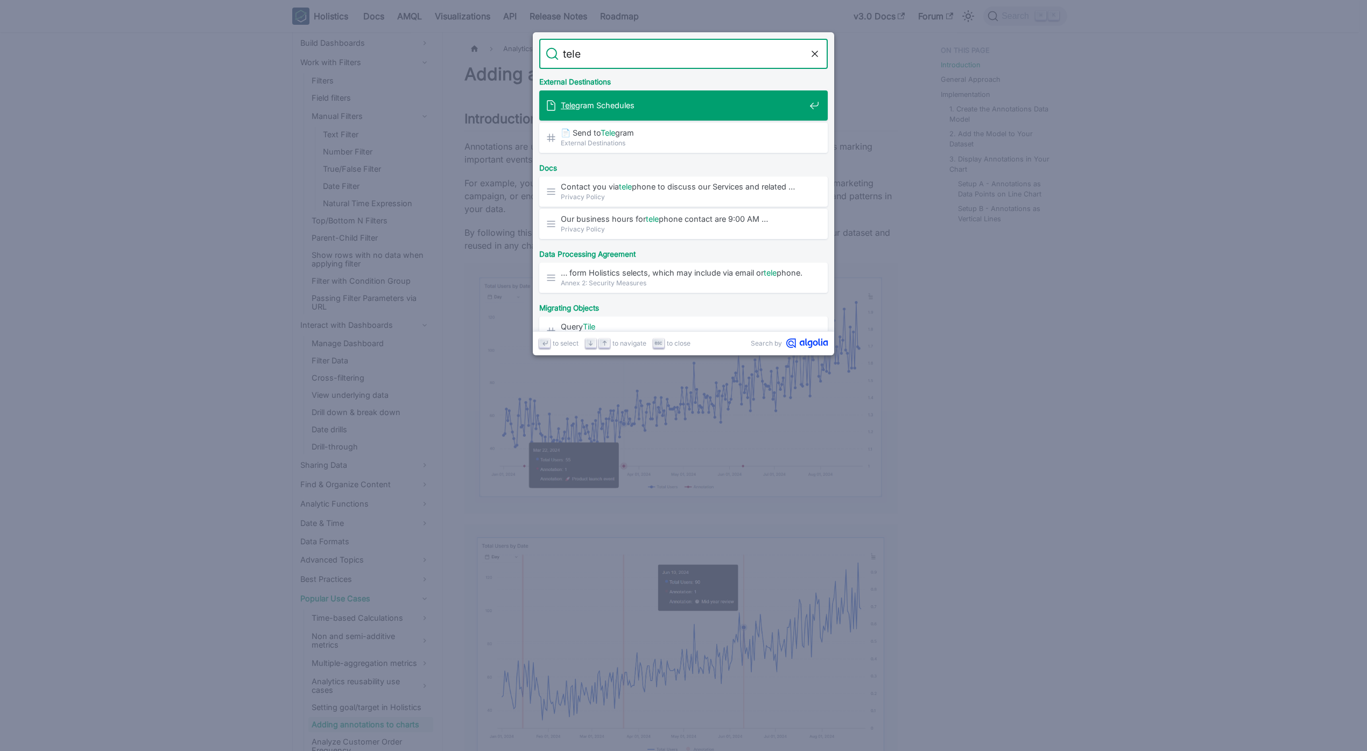
type input "teleg"
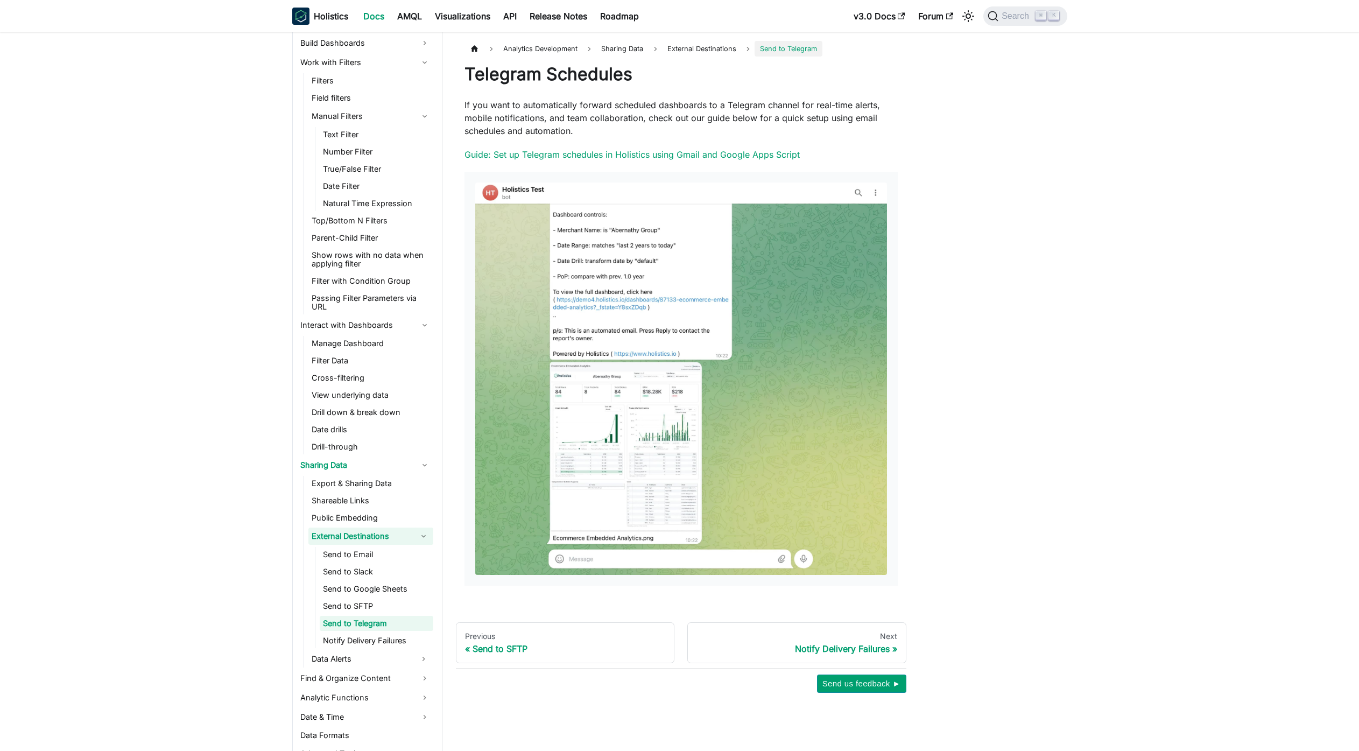
click at [415, 535] on button "Collapse sidebar category 'External Destinations'" at bounding box center [423, 536] width 19 height 17
click at [398, 543] on link "External Destinations" at bounding box center [361, 536] width 106 height 17
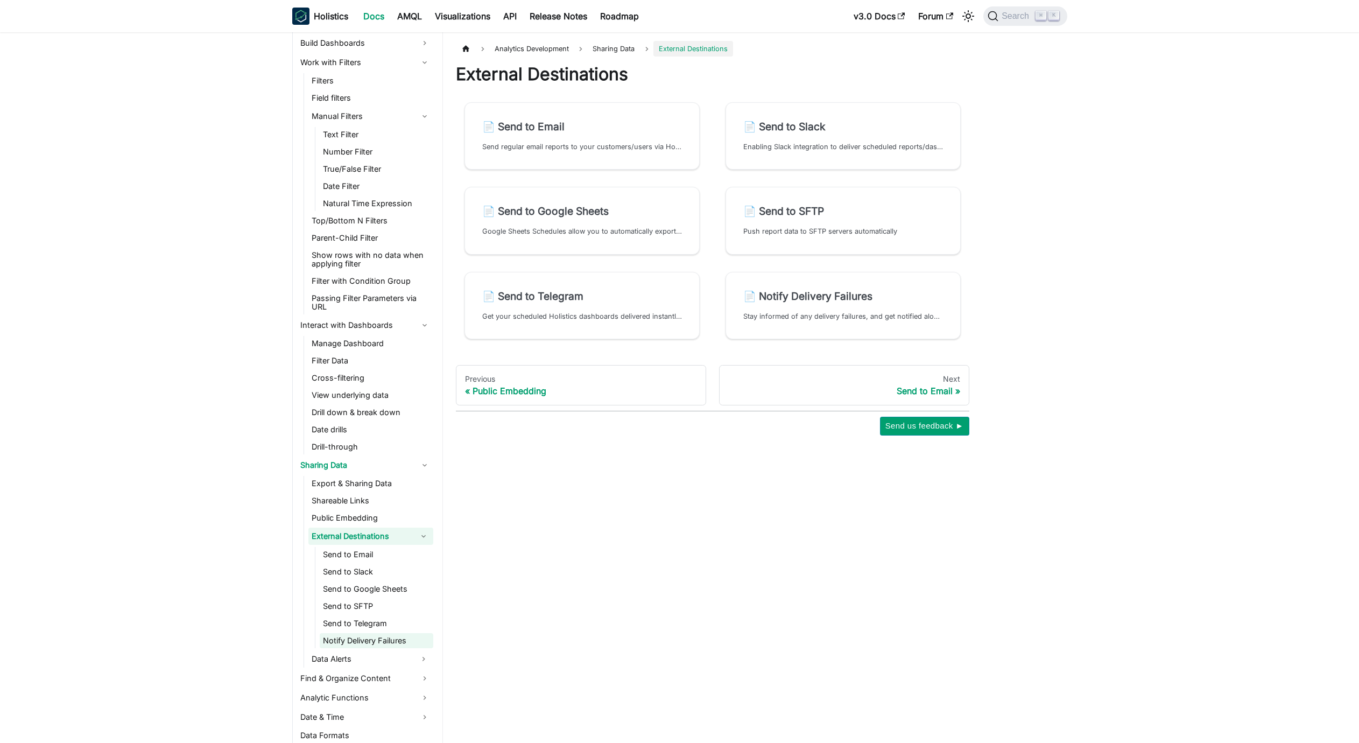
click at [406, 633] on link "Notify Delivery Failures" at bounding box center [377, 640] width 114 height 15
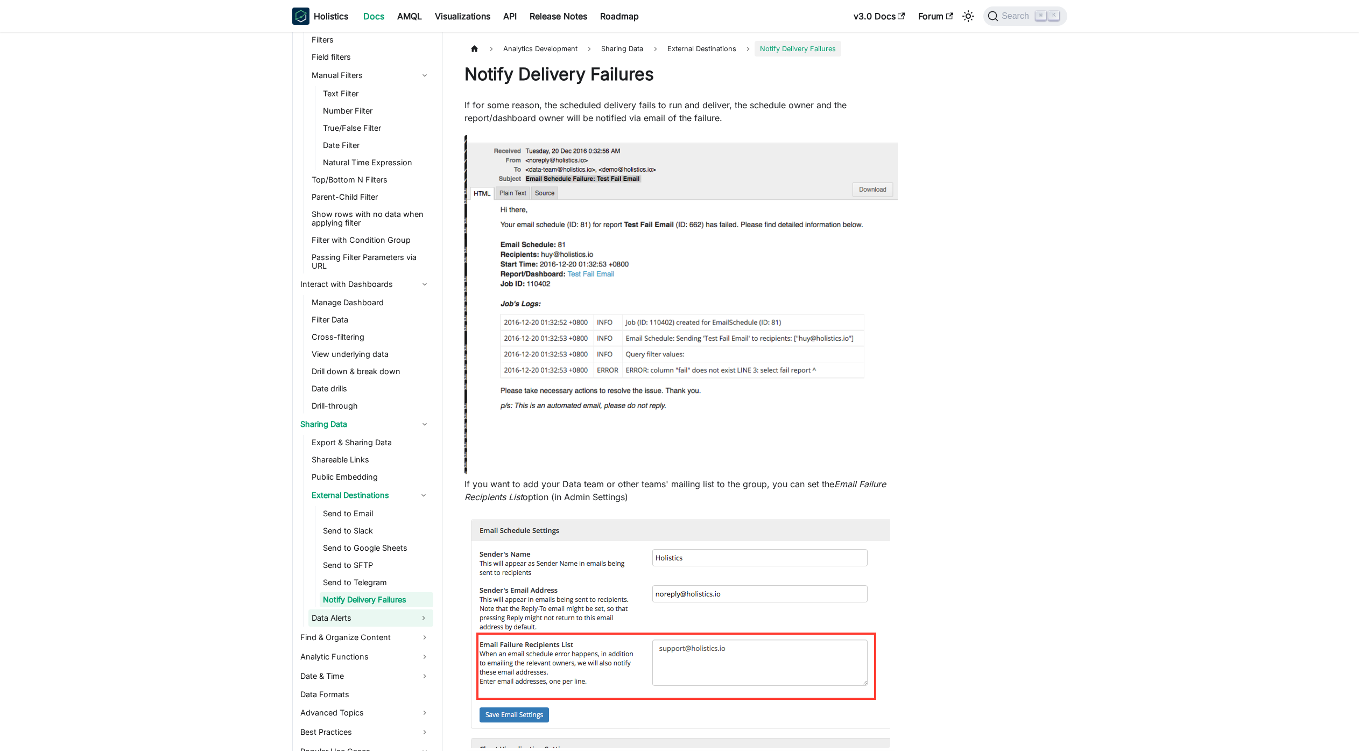
click at [397, 622] on link "Data Alerts" at bounding box center [361, 617] width 106 height 17
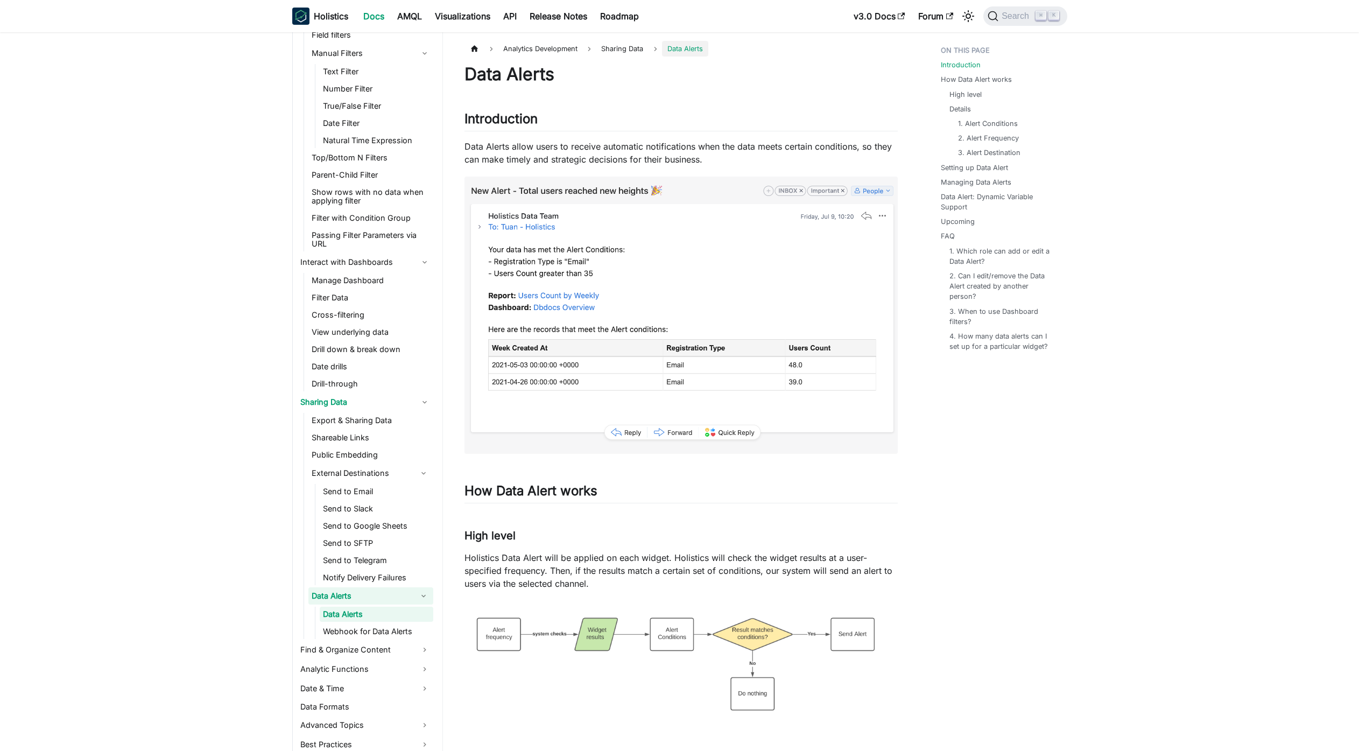
click at [388, 587] on link "Data Alerts" at bounding box center [361, 595] width 106 height 17
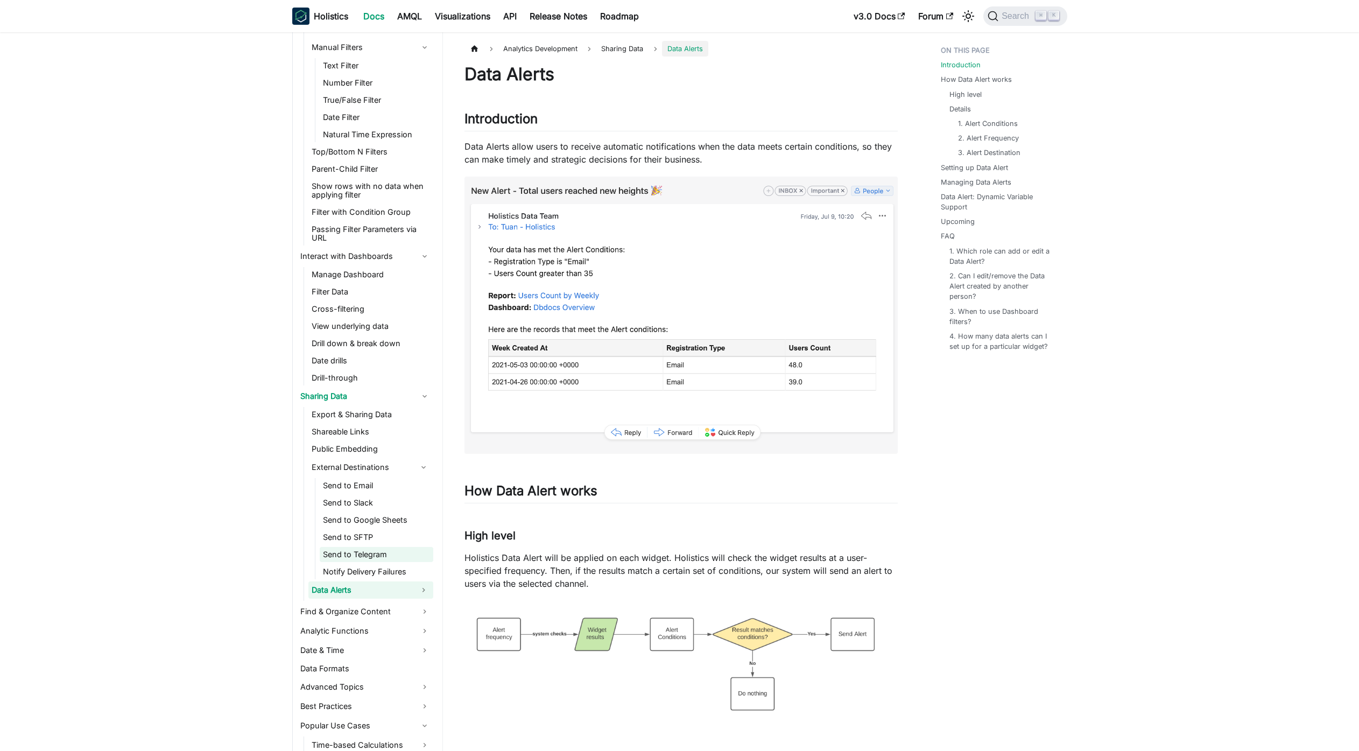
click at [385, 559] on link "Send to Telegram" at bounding box center [377, 554] width 114 height 15
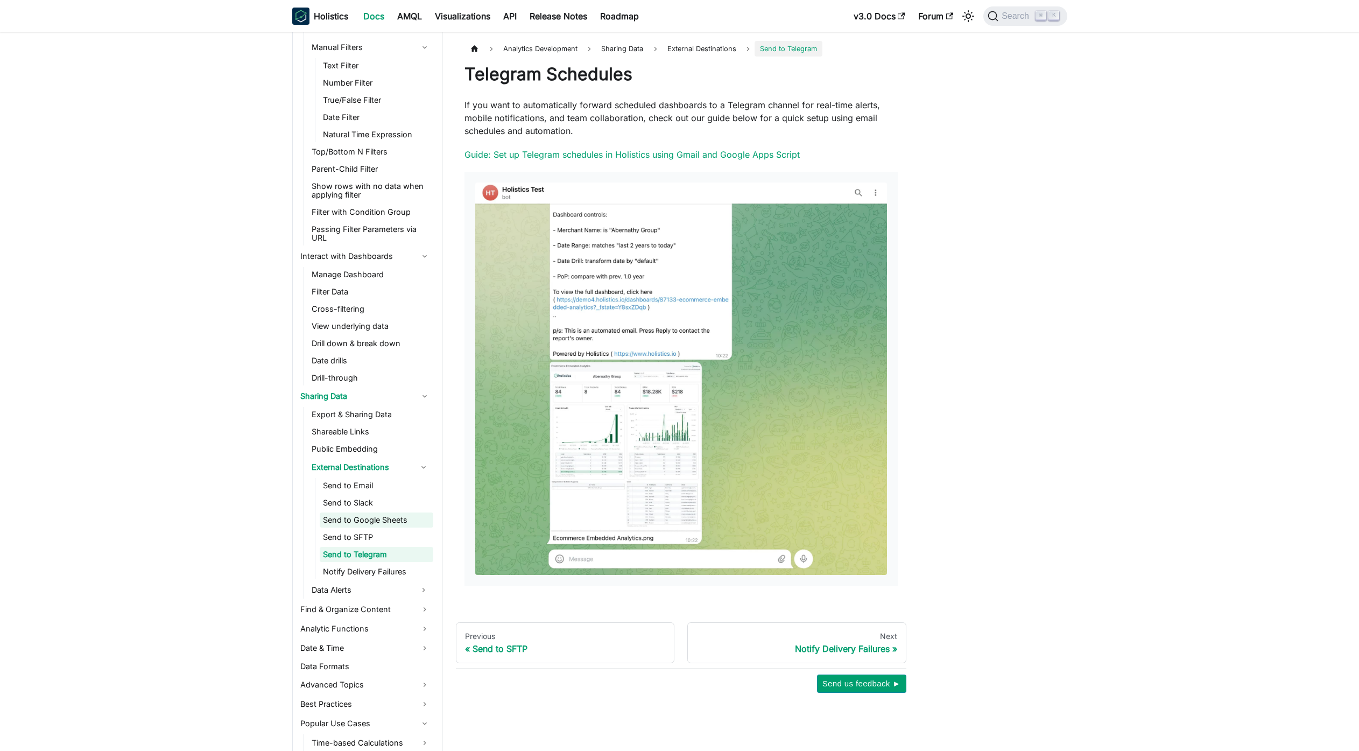
click at [383, 520] on link "Send to Google Sheets" at bounding box center [377, 520] width 114 height 15
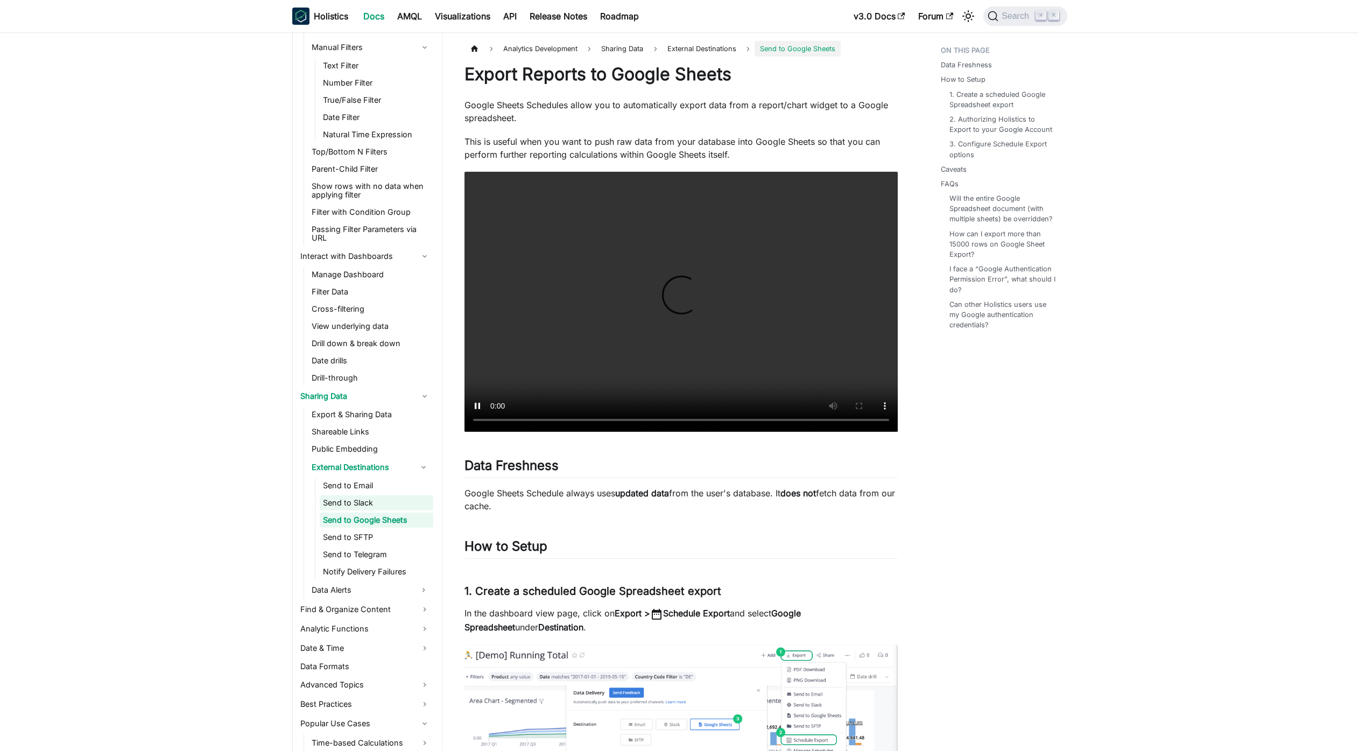
click at [353, 499] on link "Send to Slack" at bounding box center [377, 502] width 114 height 15
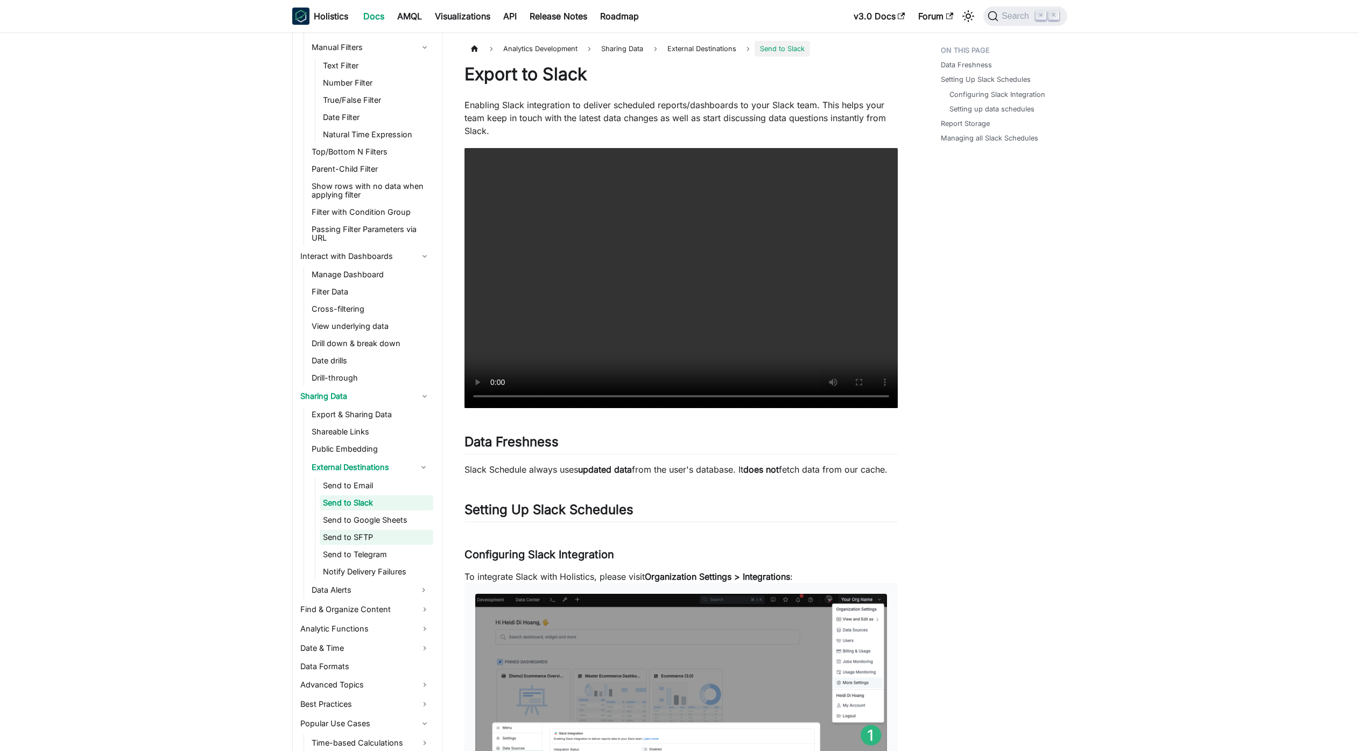
click at [366, 530] on link "Send to SFTP" at bounding box center [377, 537] width 114 height 15
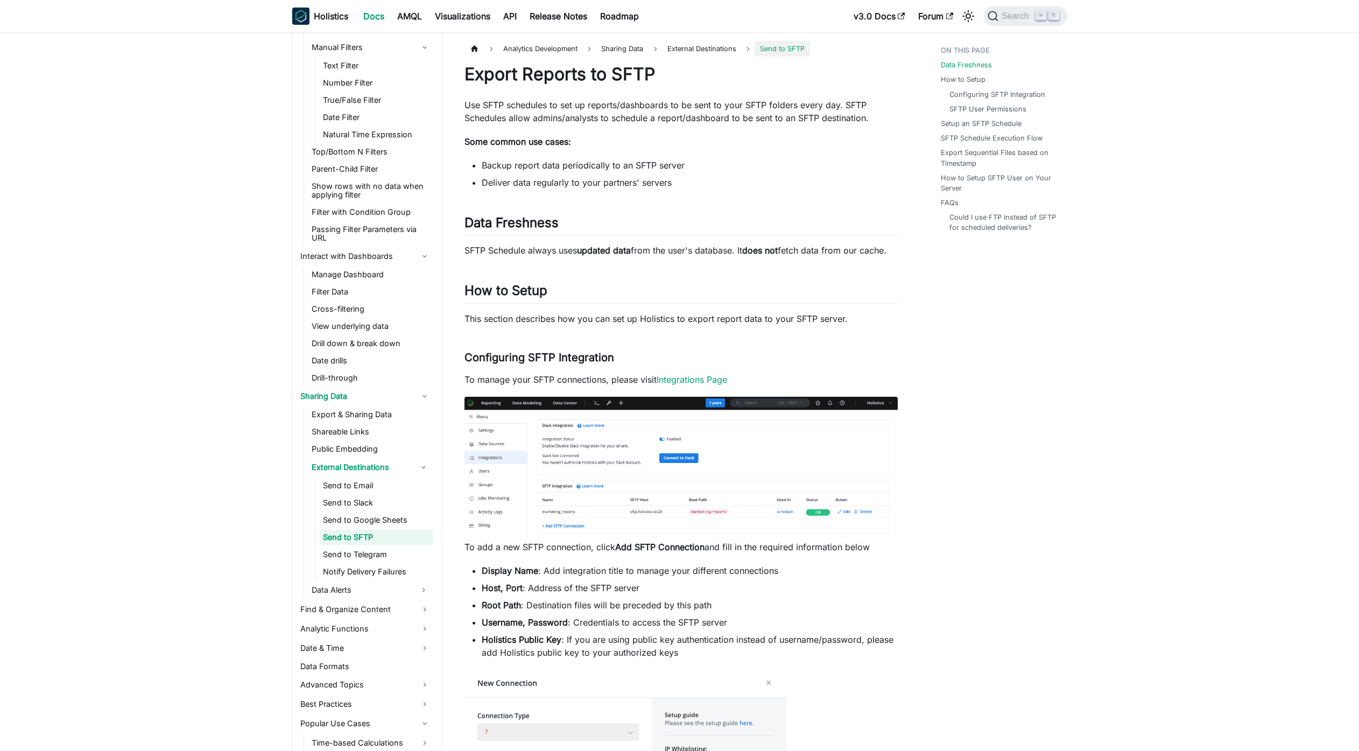
click at [376, 544] on link "Send to SFTP" at bounding box center [377, 537] width 114 height 15
click at [359, 216] on link "Filter with Condition Group" at bounding box center [370, 212] width 125 height 15
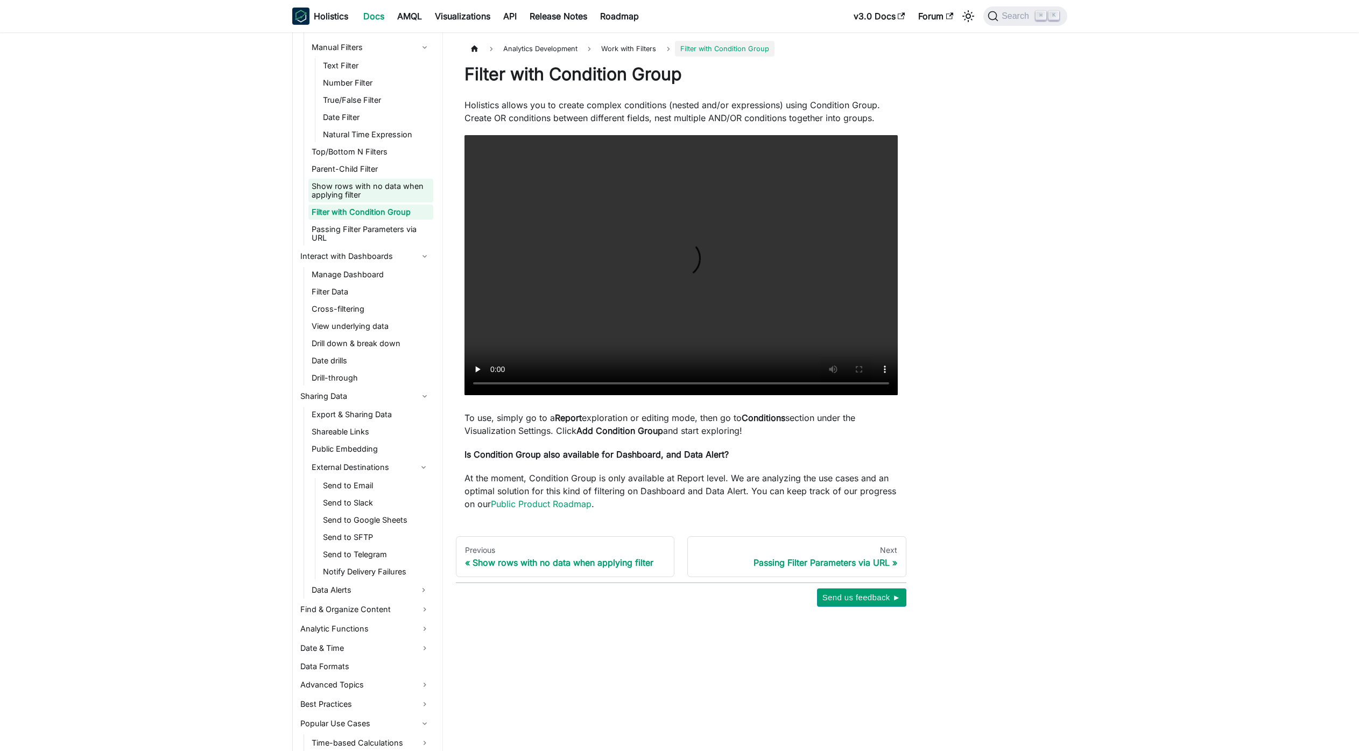
click at [366, 193] on link "Show rows with no data when applying filter" at bounding box center [370, 191] width 125 height 24
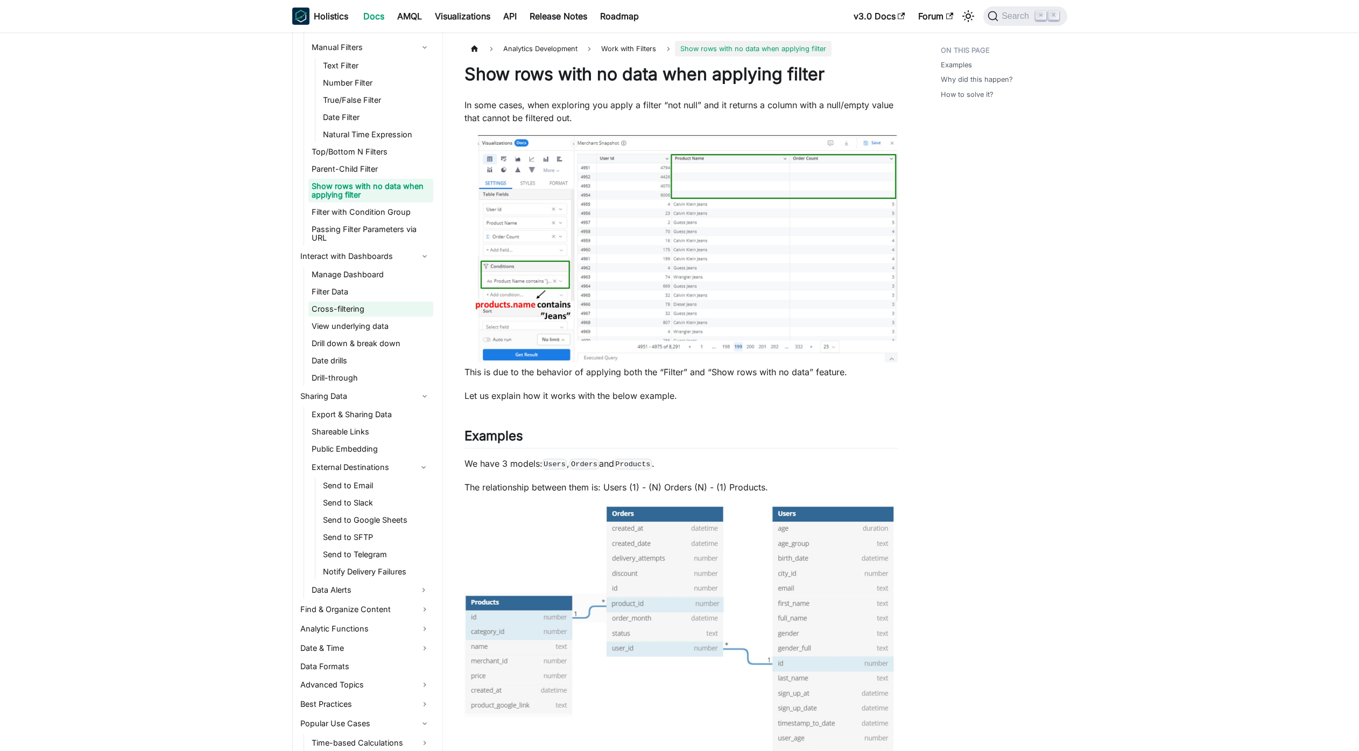
click at [358, 307] on link "Cross-filtering" at bounding box center [370, 308] width 125 height 15
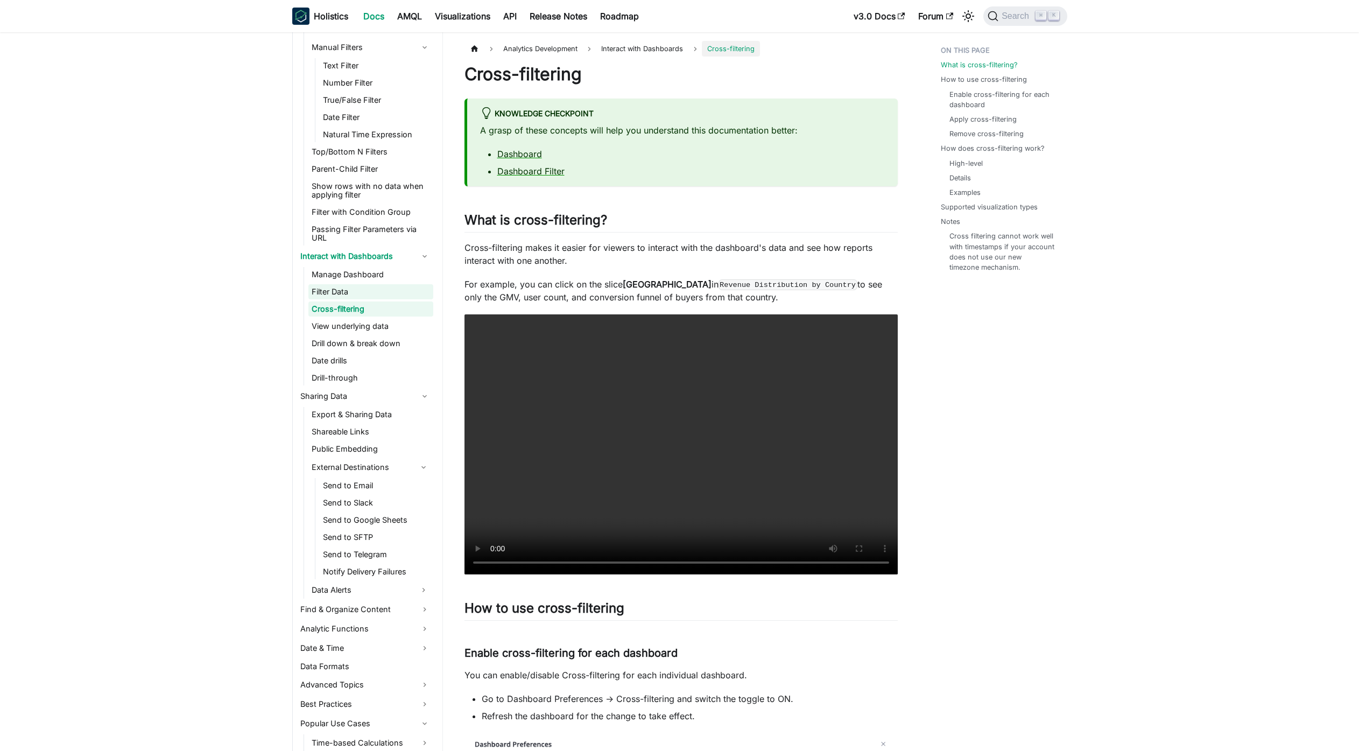
click at [350, 287] on link "Filter Data" at bounding box center [370, 291] width 125 height 15
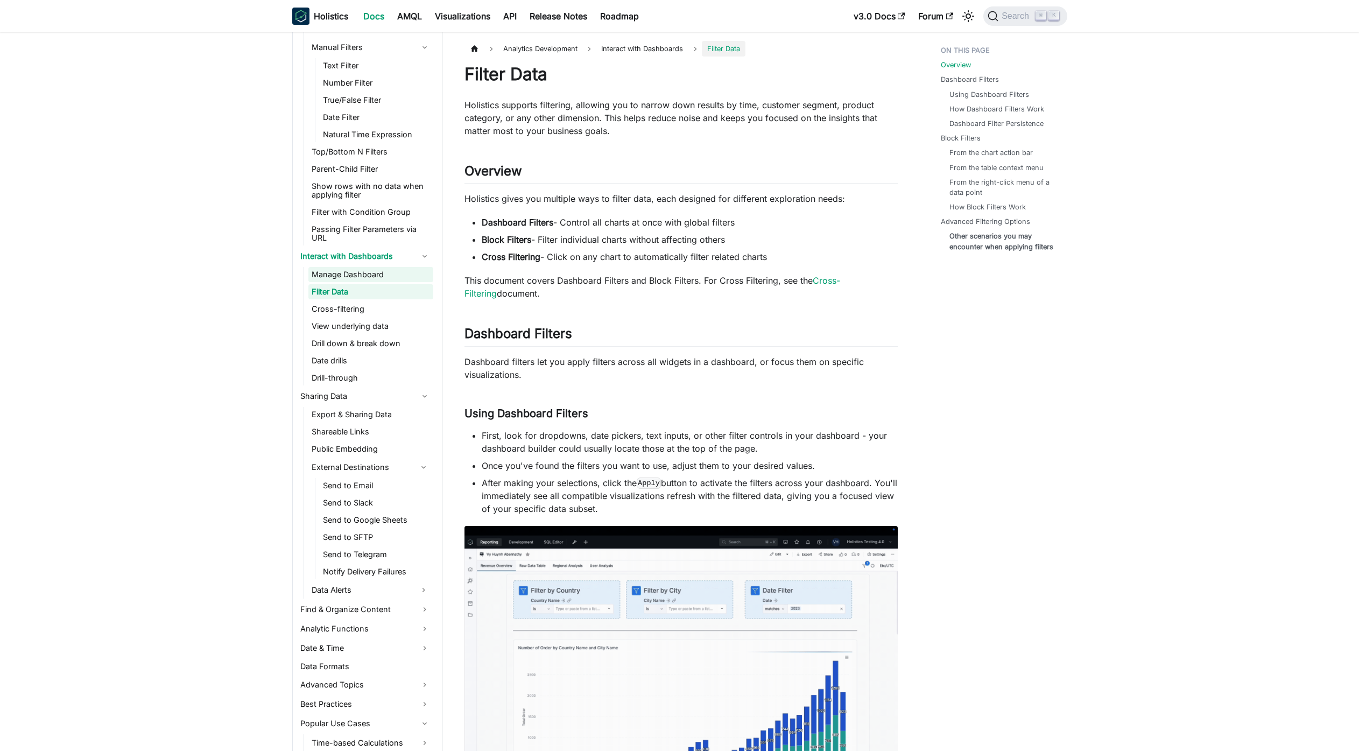
click at [357, 281] on link "Manage Dashboard" at bounding box center [370, 274] width 125 height 15
